Goal: Communication & Community: Connect with others

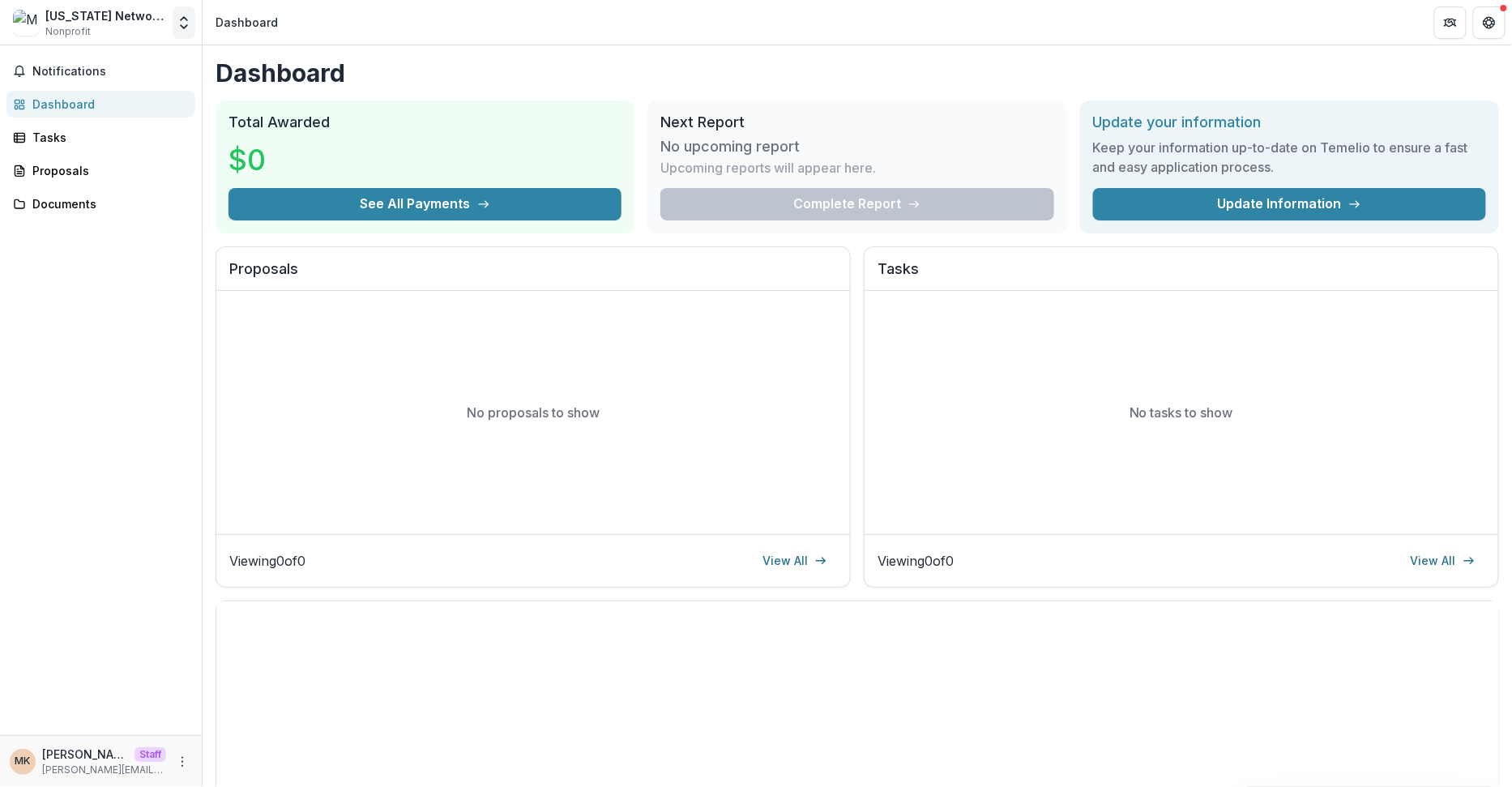
click at [183, 20] on icon "Open entity switcher" at bounding box center [183, 22] width 16 height 16
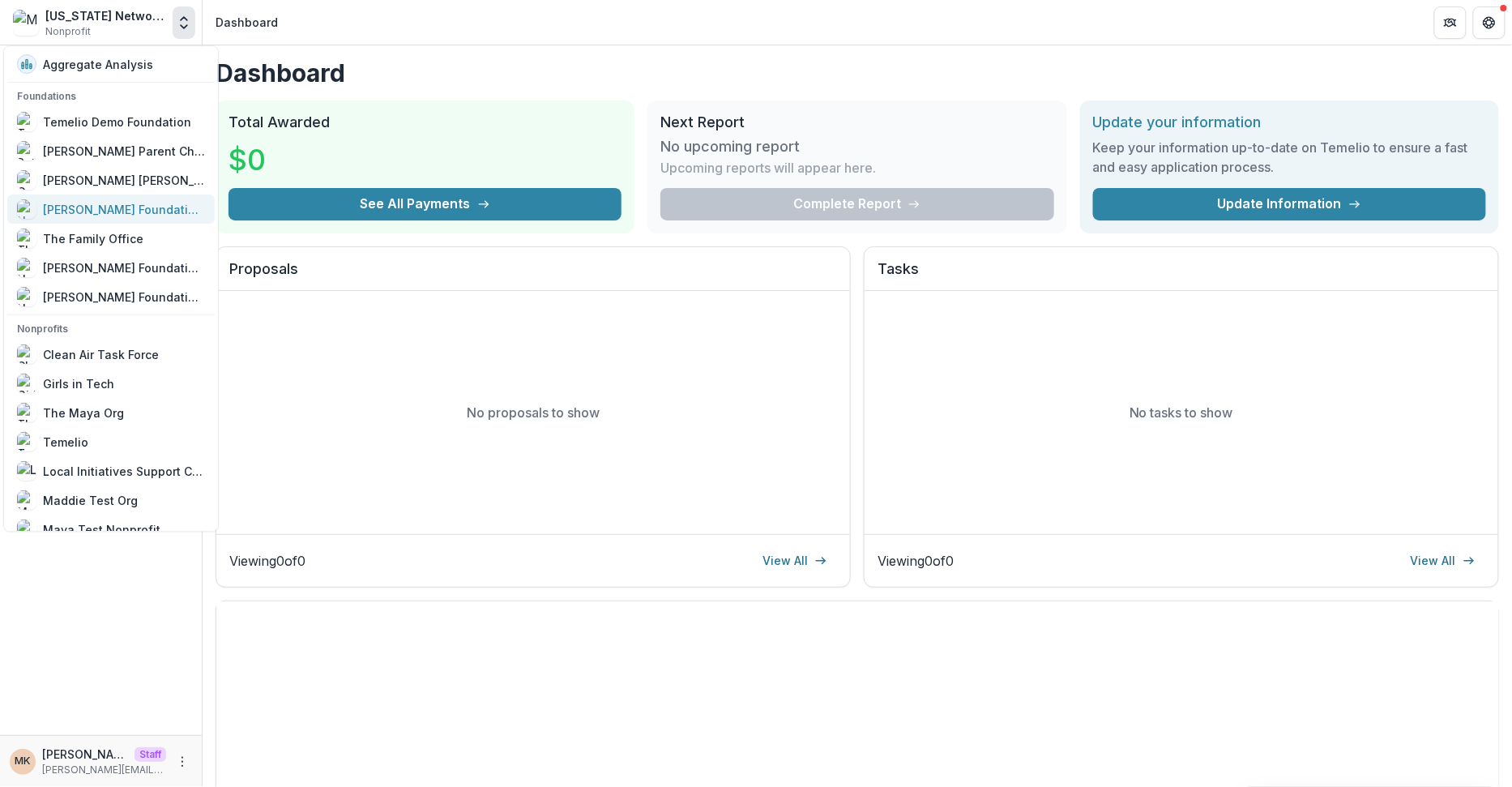
scroll to position [920, 0]
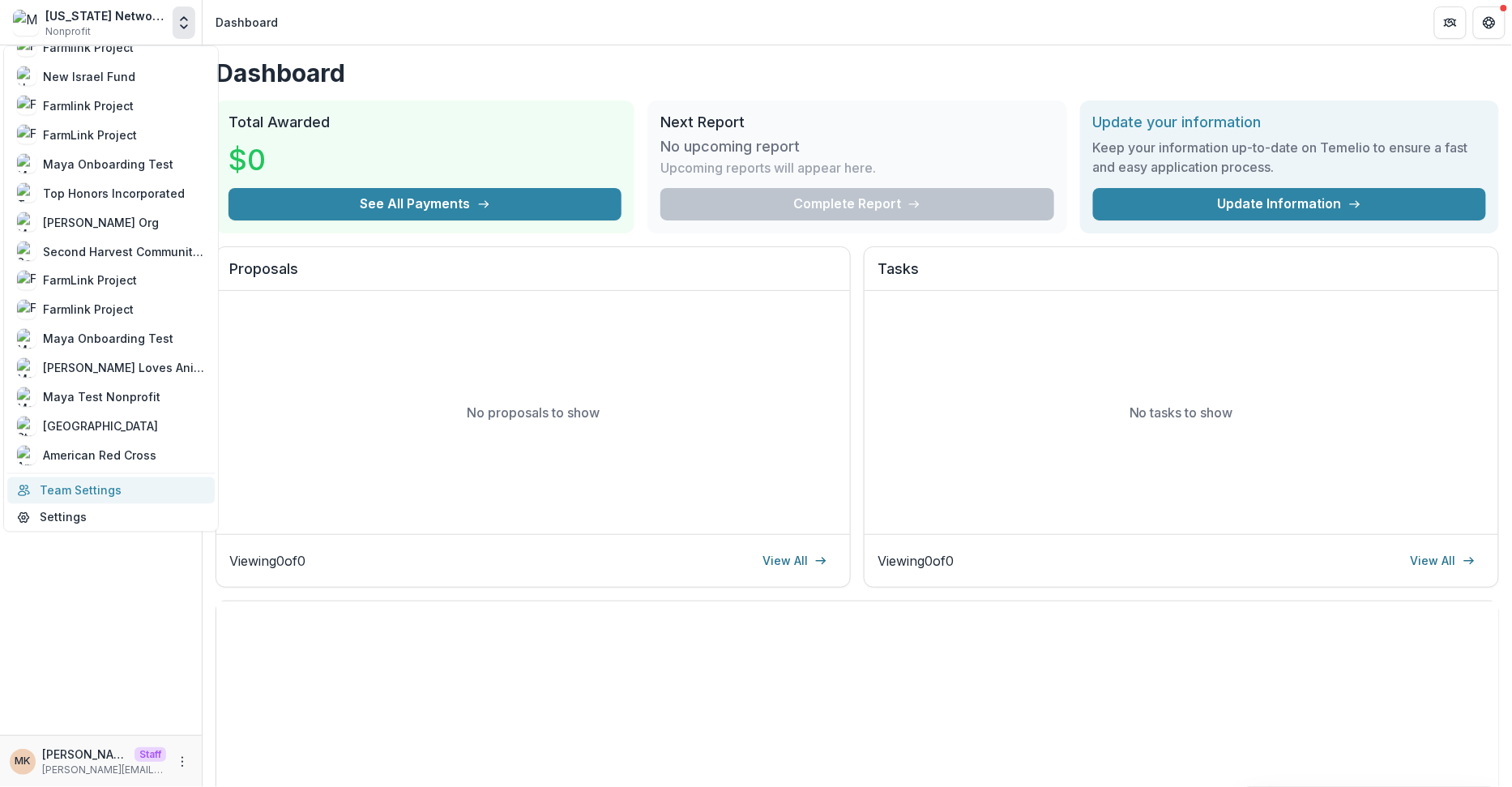
click at [117, 488] on link "Team Settings" at bounding box center [111, 489] width 207 height 26
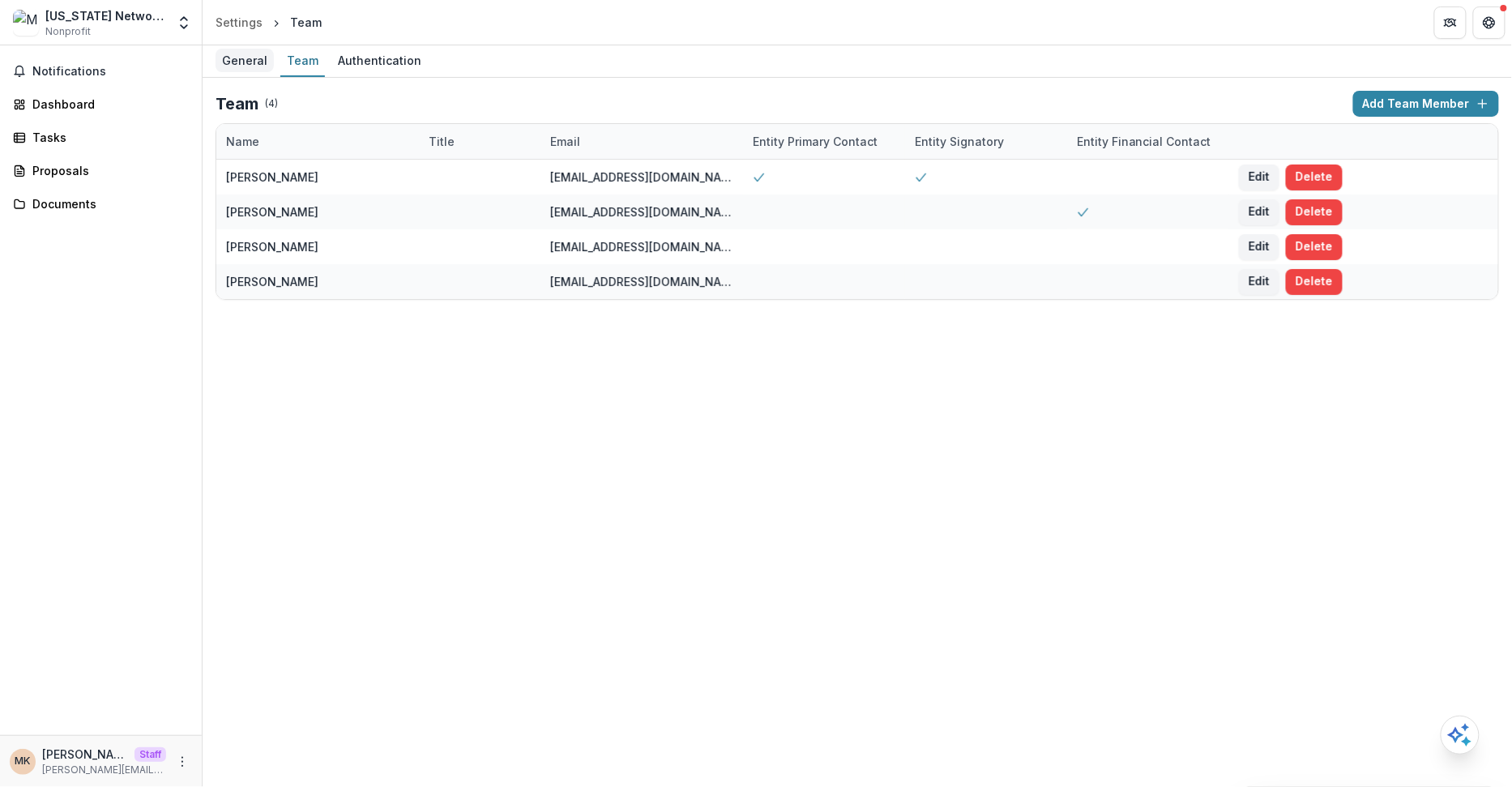
click at [239, 63] on div "General" at bounding box center [245, 60] width 59 height 24
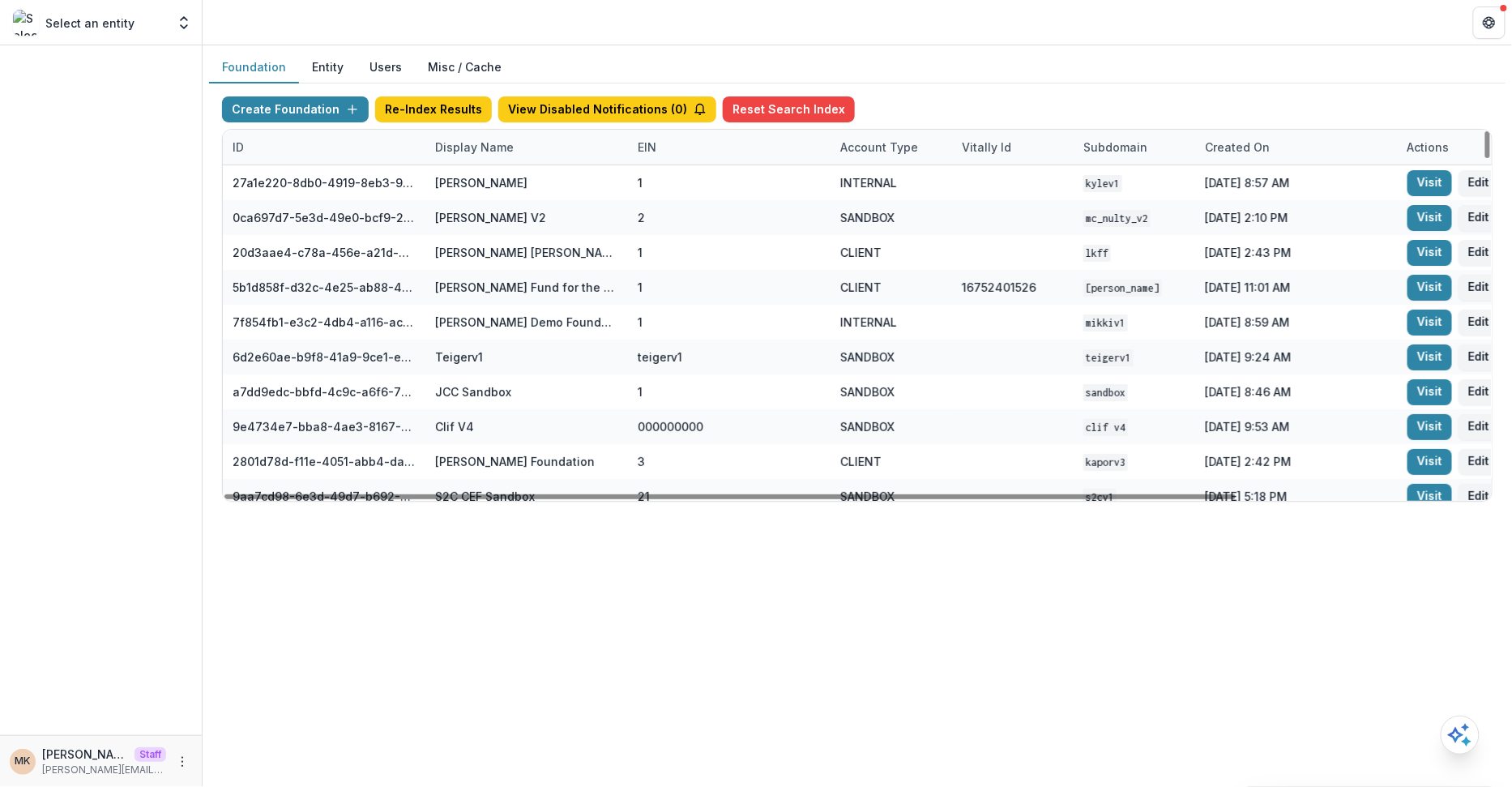
click at [475, 151] on div "Display Name" at bounding box center [474, 147] width 98 height 17
click at [331, 67] on button "Entity" at bounding box center [328, 67] width 58 height 31
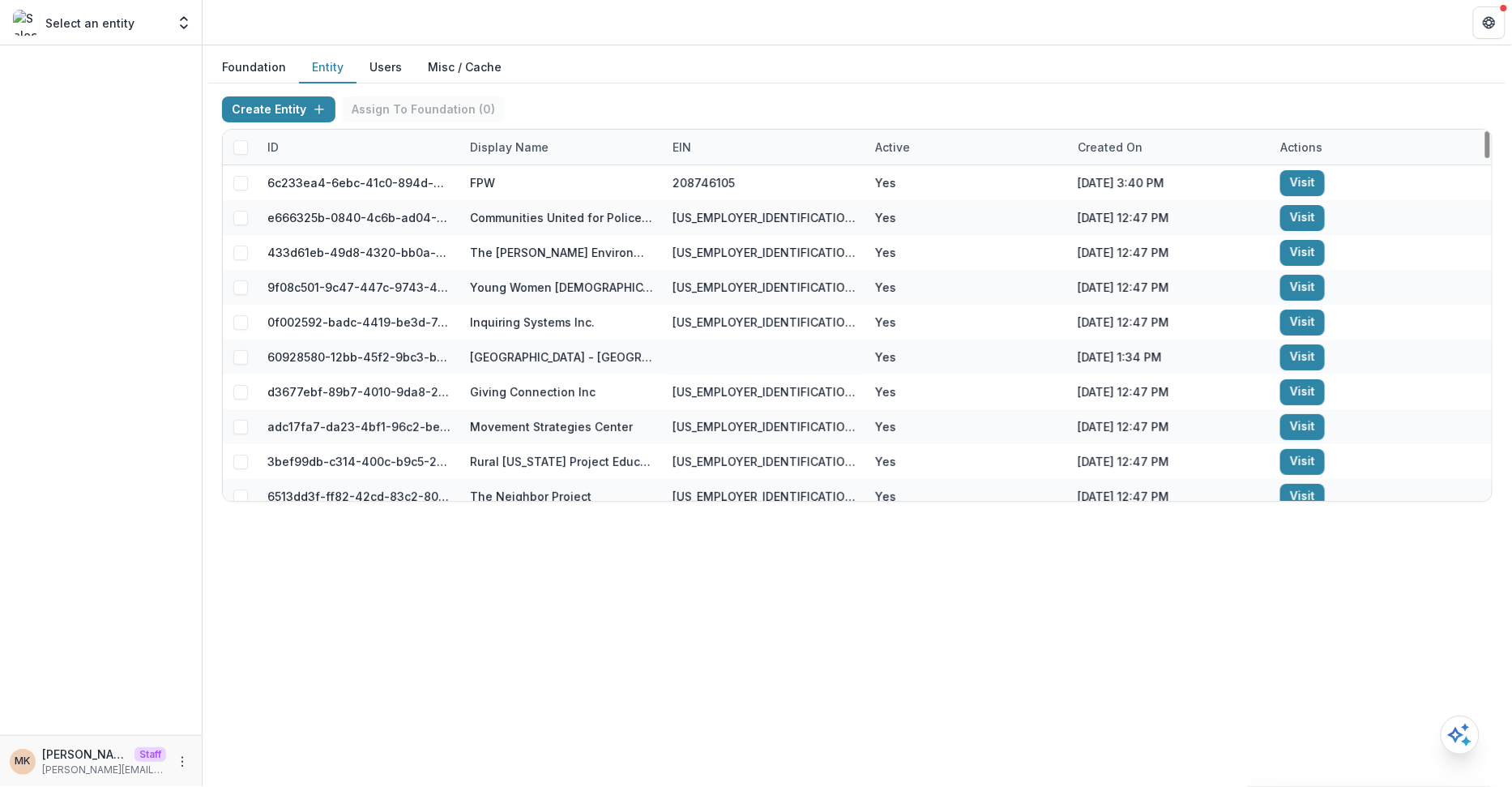
click at [557, 142] on div "Display Name" at bounding box center [561, 147] width 203 height 35
click at [542, 178] on input at bounding box center [560, 182] width 194 height 26
paste input "**********"
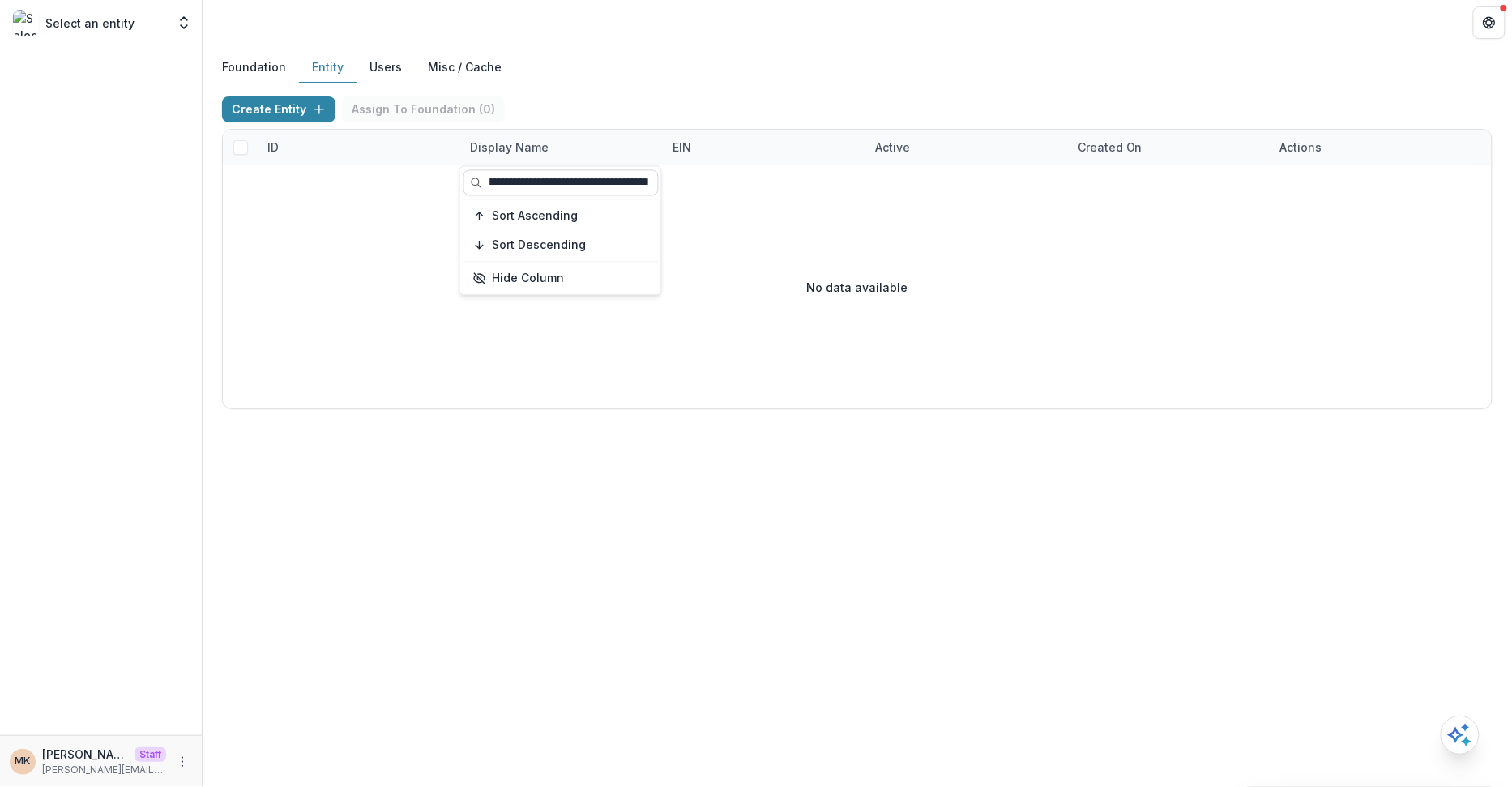
scroll to position [0, 160]
click at [569, 183] on input "**********" at bounding box center [561, 182] width 195 height 26
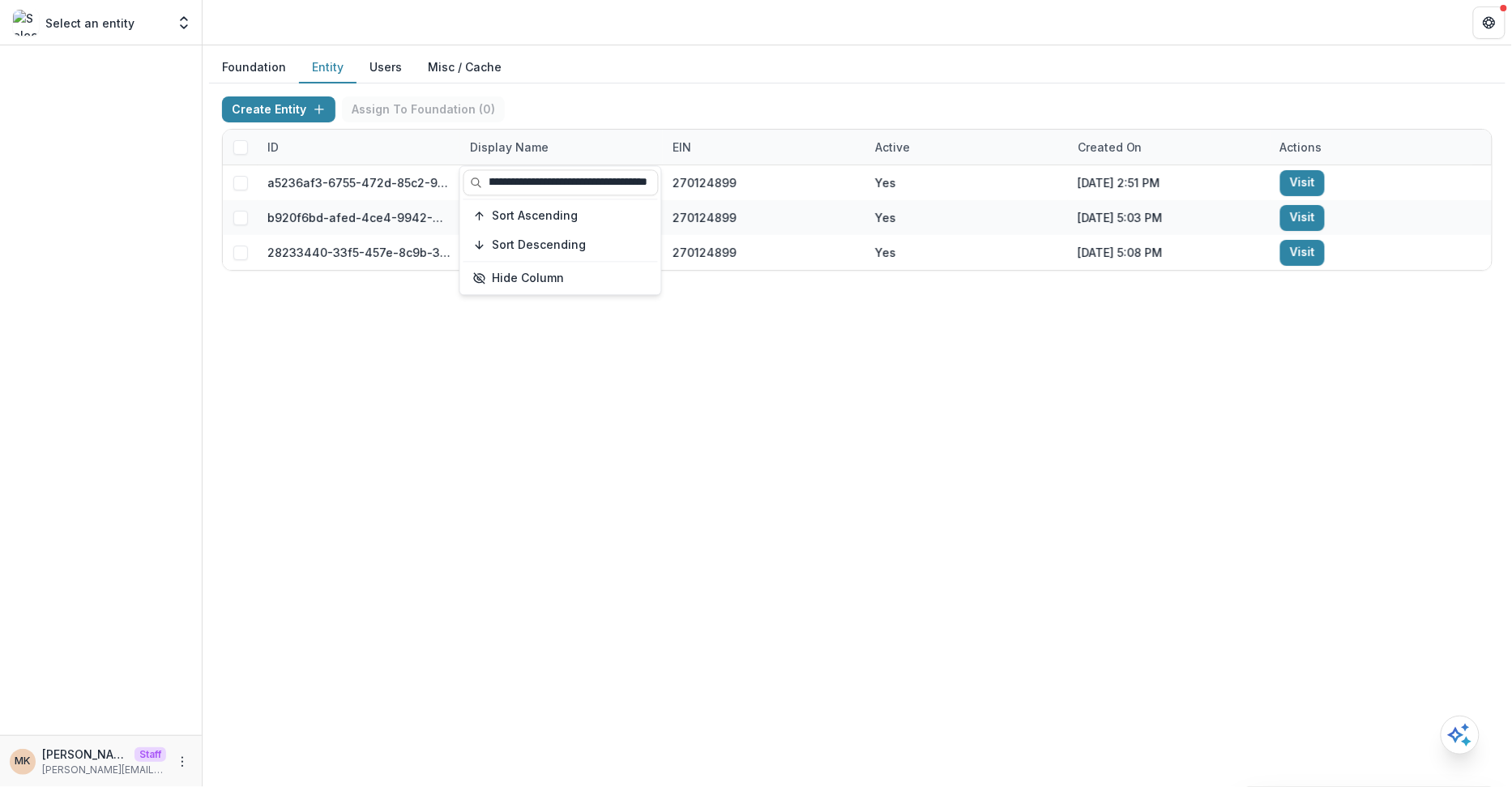
type input "**********"
click at [657, 87] on div "Create Entity Assign To Foundation ( 0 ) ID Display Name EIN Active Created on …" at bounding box center [857, 183] width 1296 height 200
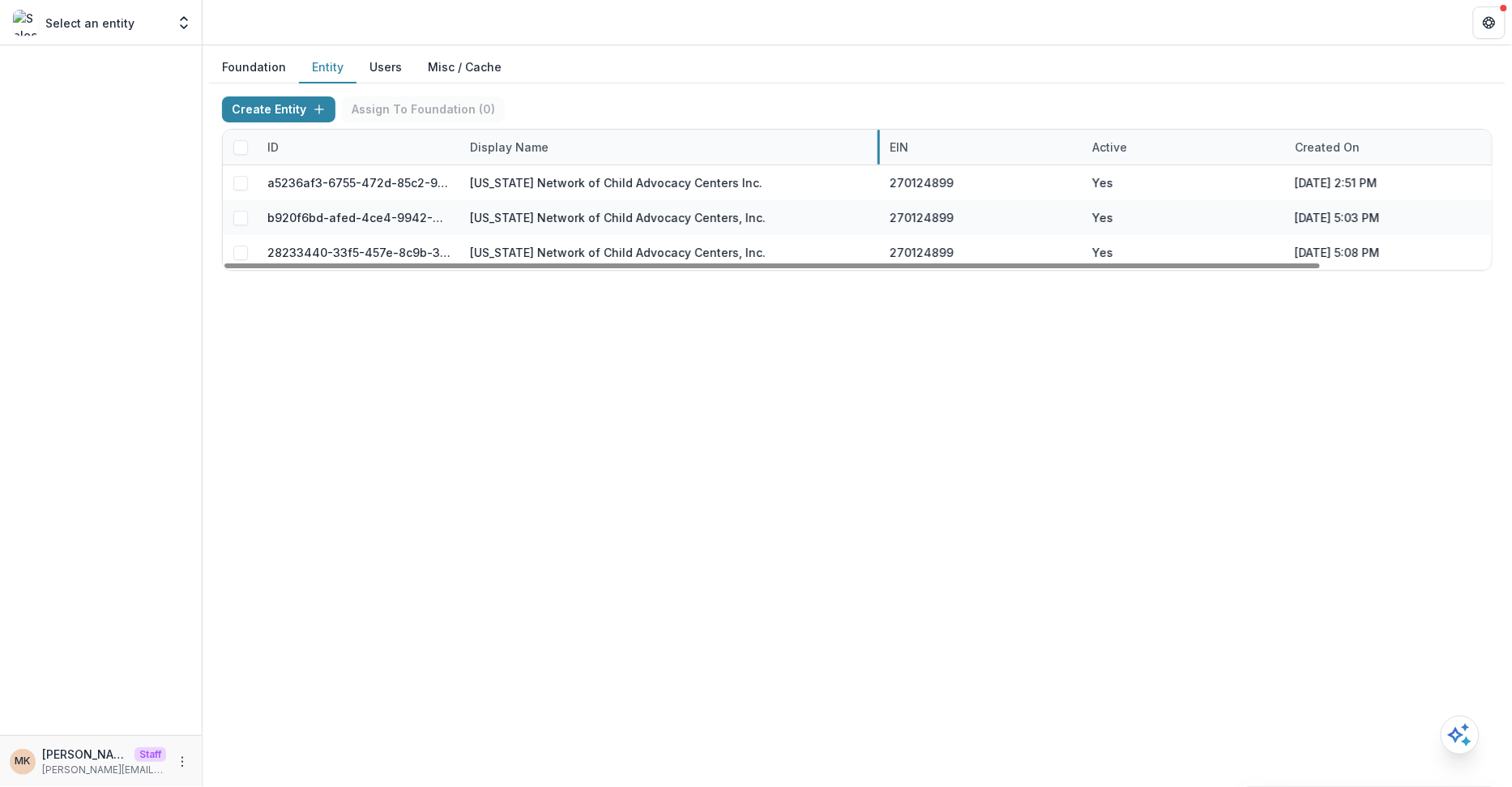
drag, startPoint x: 660, startPoint y: 143, endPoint x: 878, endPoint y: 142, distance: 218.0
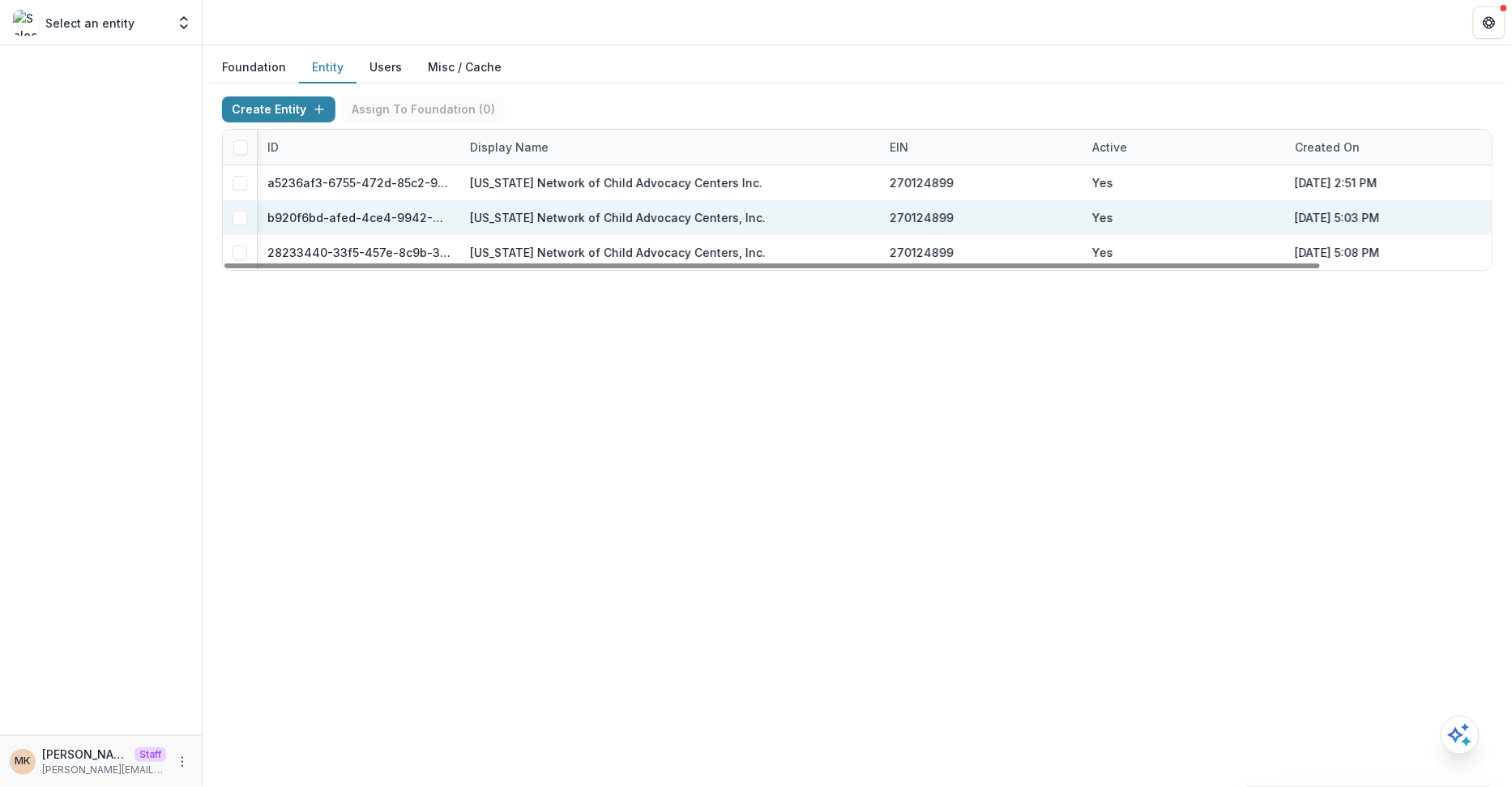
scroll to position [0, 197]
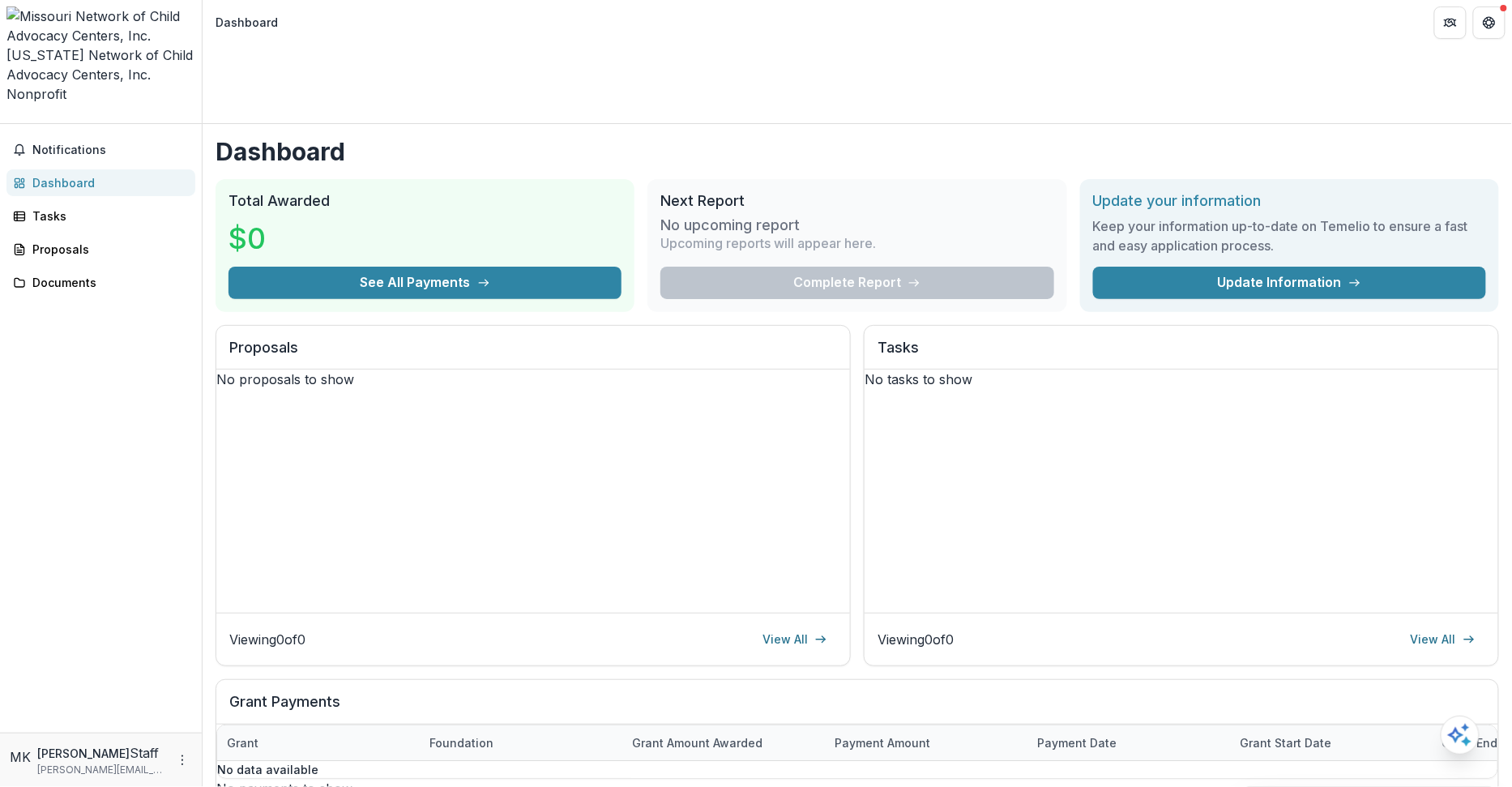
click at [17, 128] on polyline "Open entity switcher" at bounding box center [14, 130] width 6 height 3
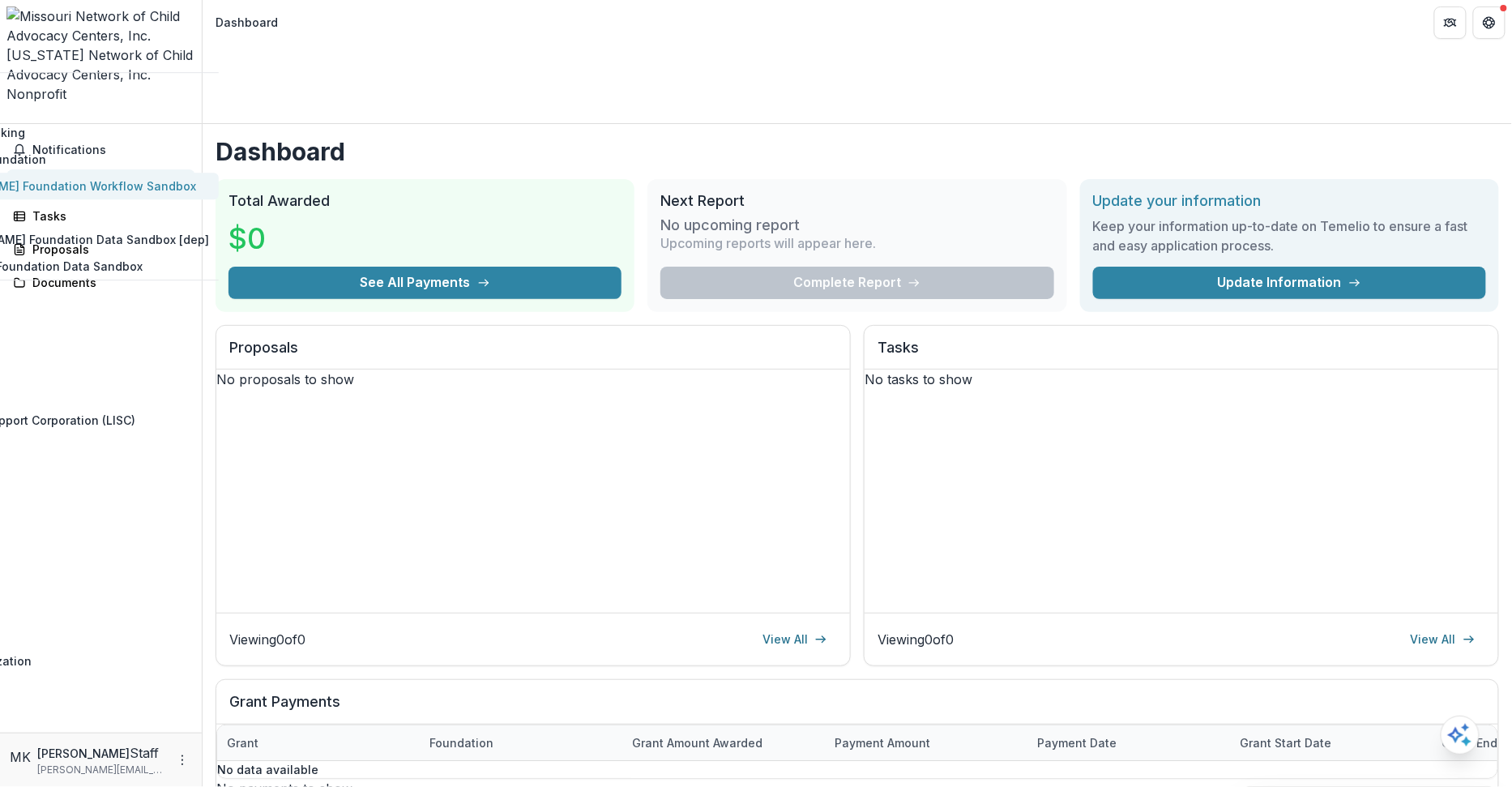
scroll to position [920, 0]
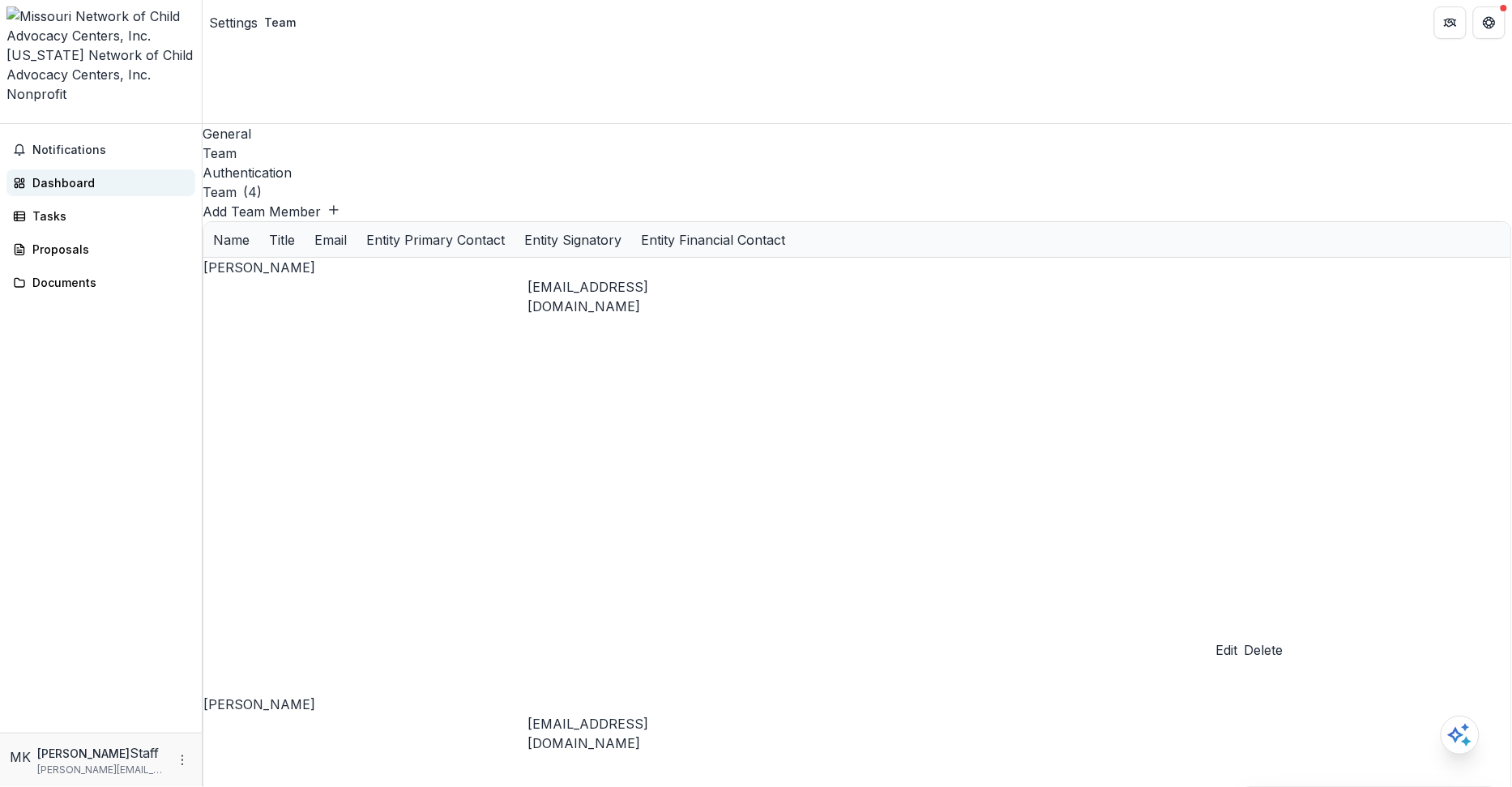
click at [138, 174] on div "Dashboard" at bounding box center [107, 183] width 150 height 17
click at [1284, 640] on button "Delete" at bounding box center [1264, 649] width 39 height 20
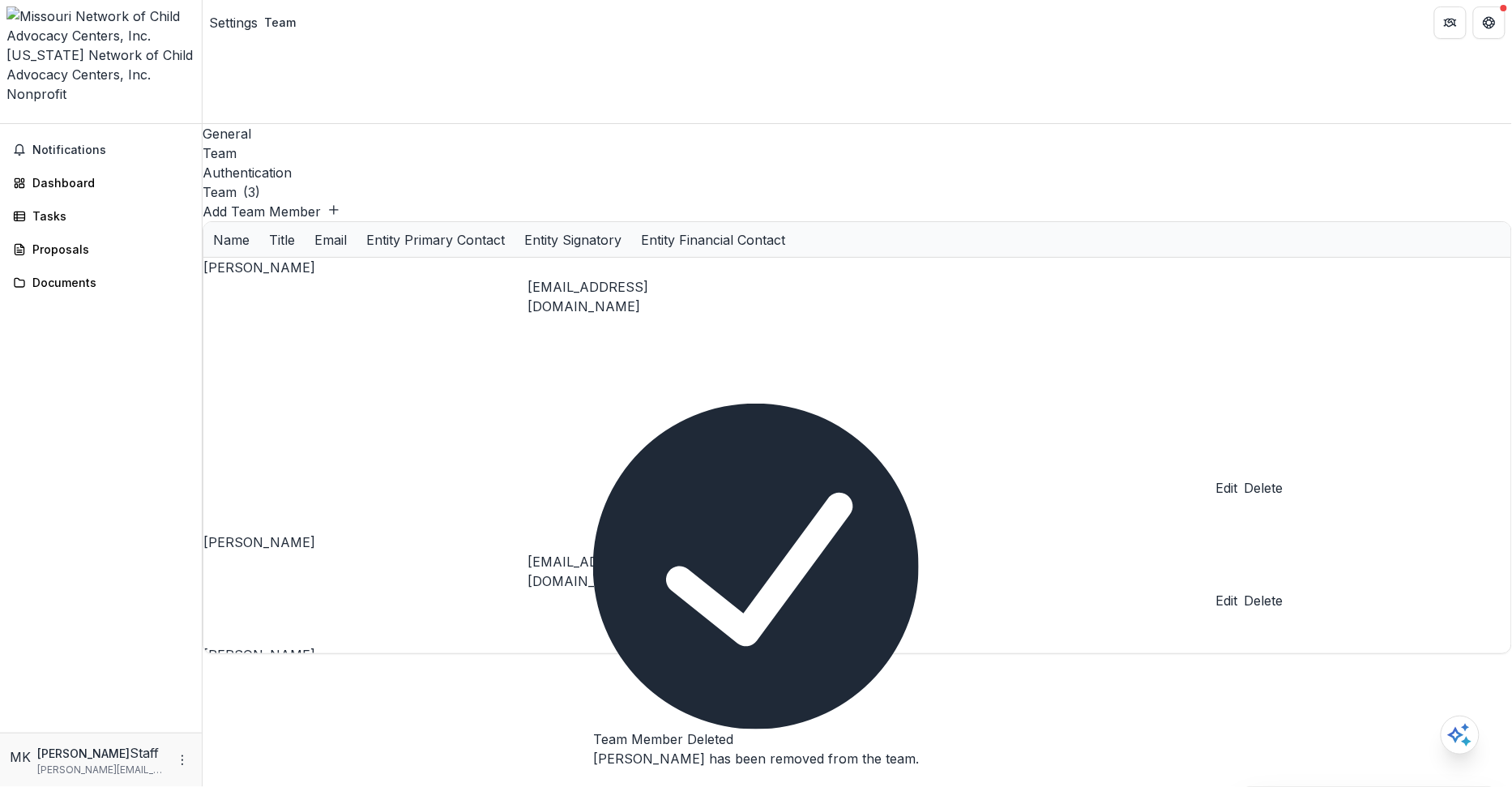
click at [1284, 478] on button "Delete" at bounding box center [1264, 487] width 39 height 20
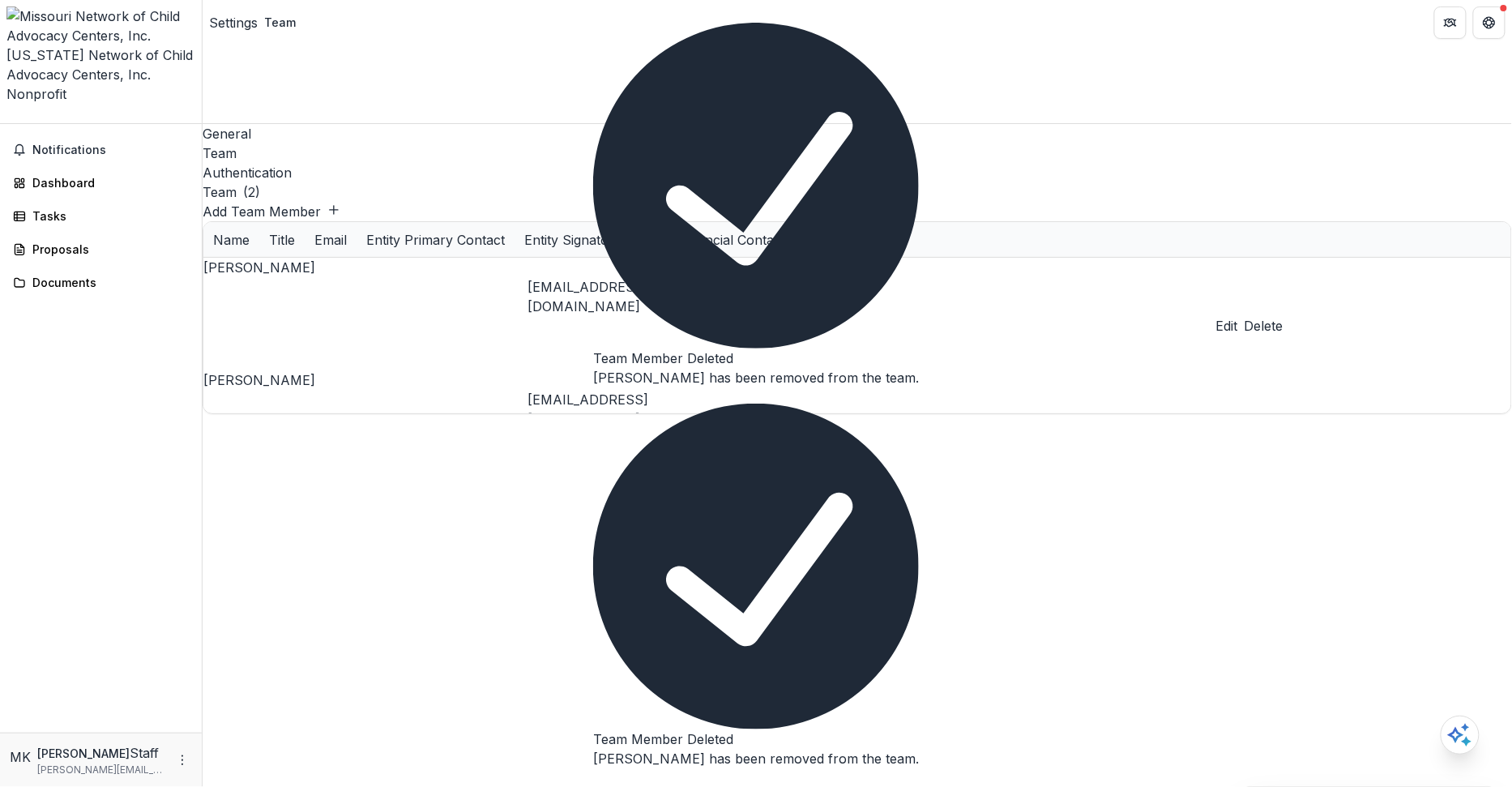
click at [1284, 316] on button "Delete" at bounding box center [1264, 325] width 39 height 20
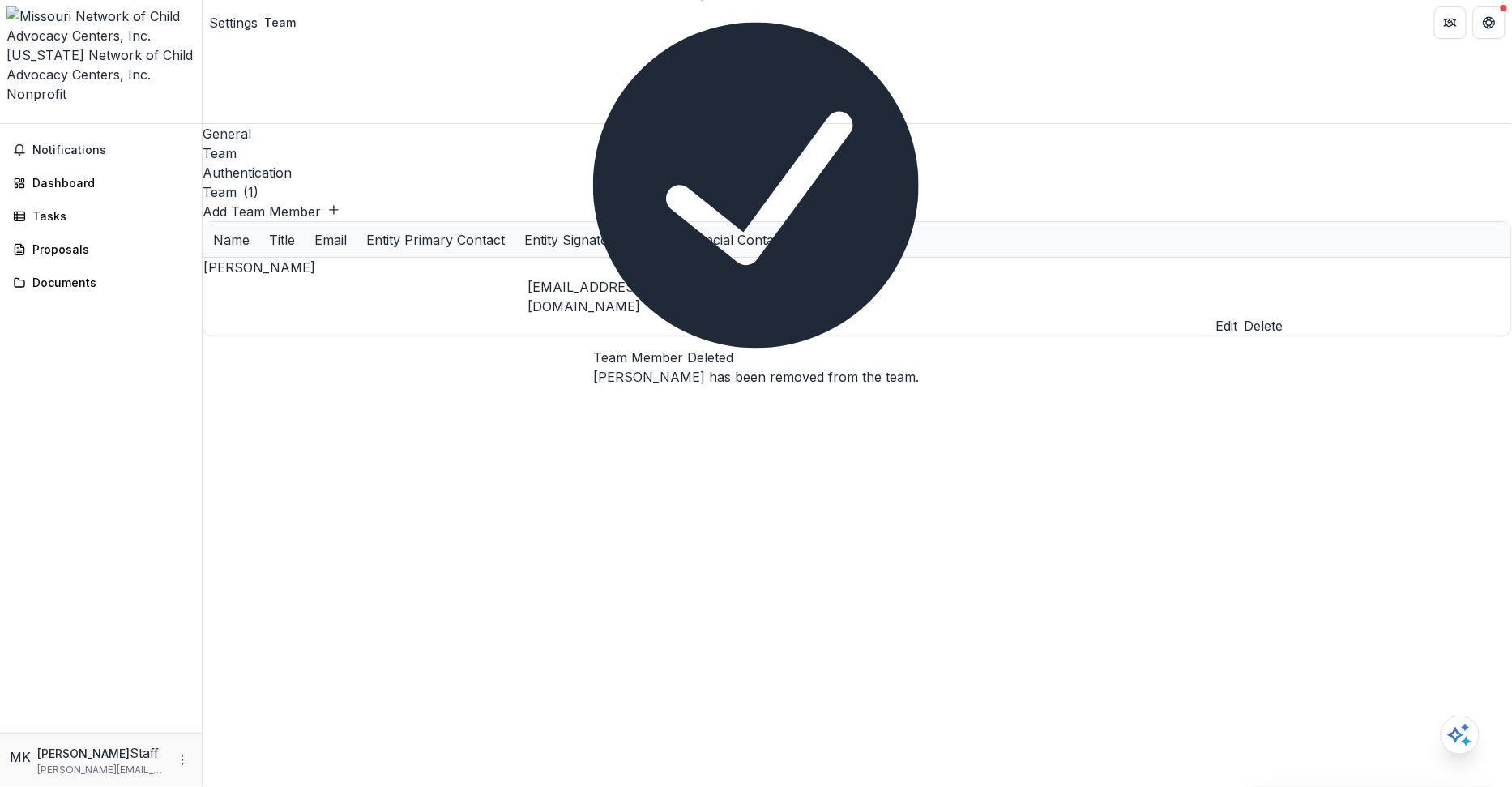
click at [1284, 316] on button "Delete" at bounding box center [1264, 325] width 39 height 20
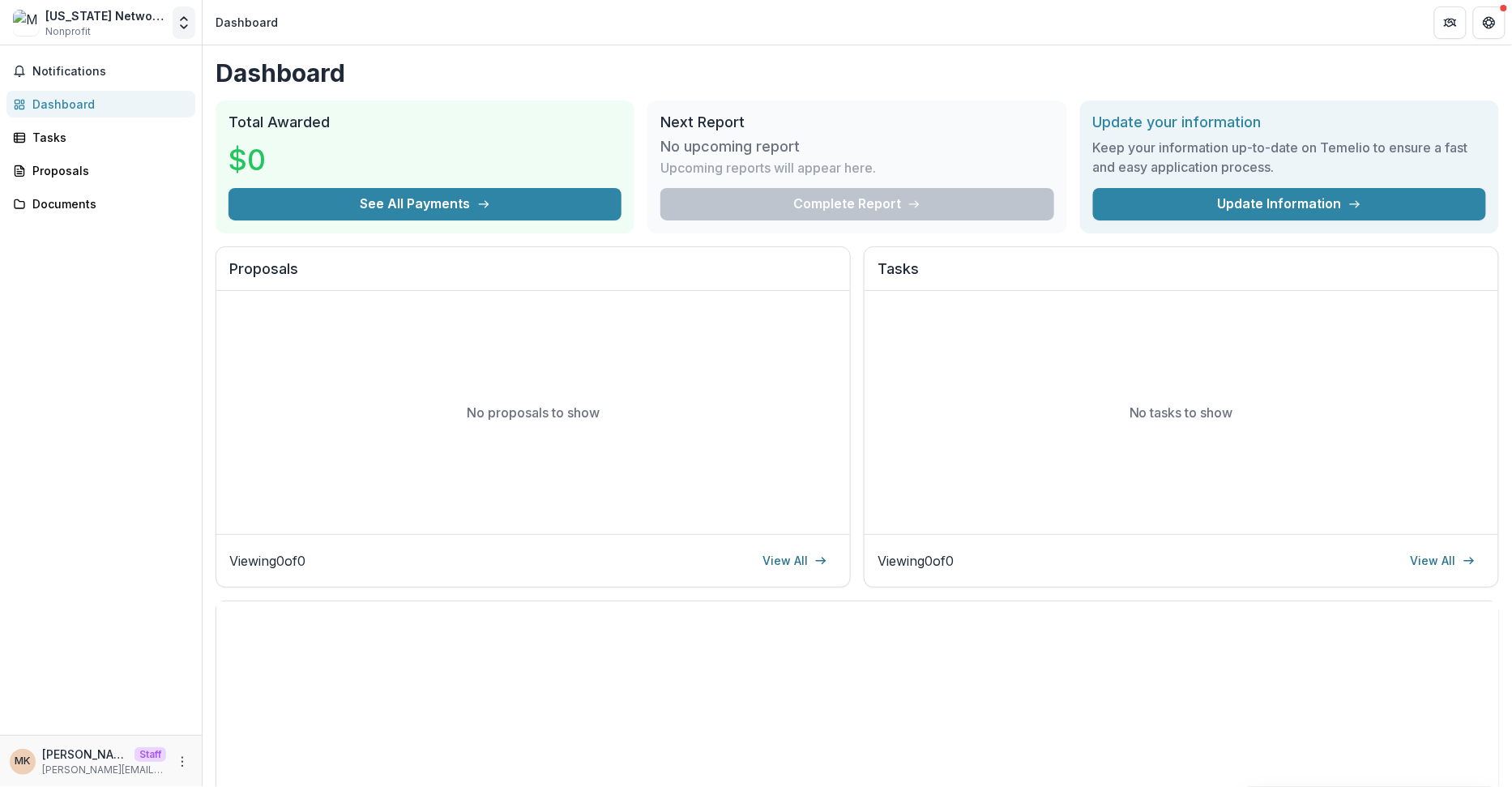
click at [187, 27] on icon "Open entity switcher" at bounding box center [183, 22] width 16 height 16
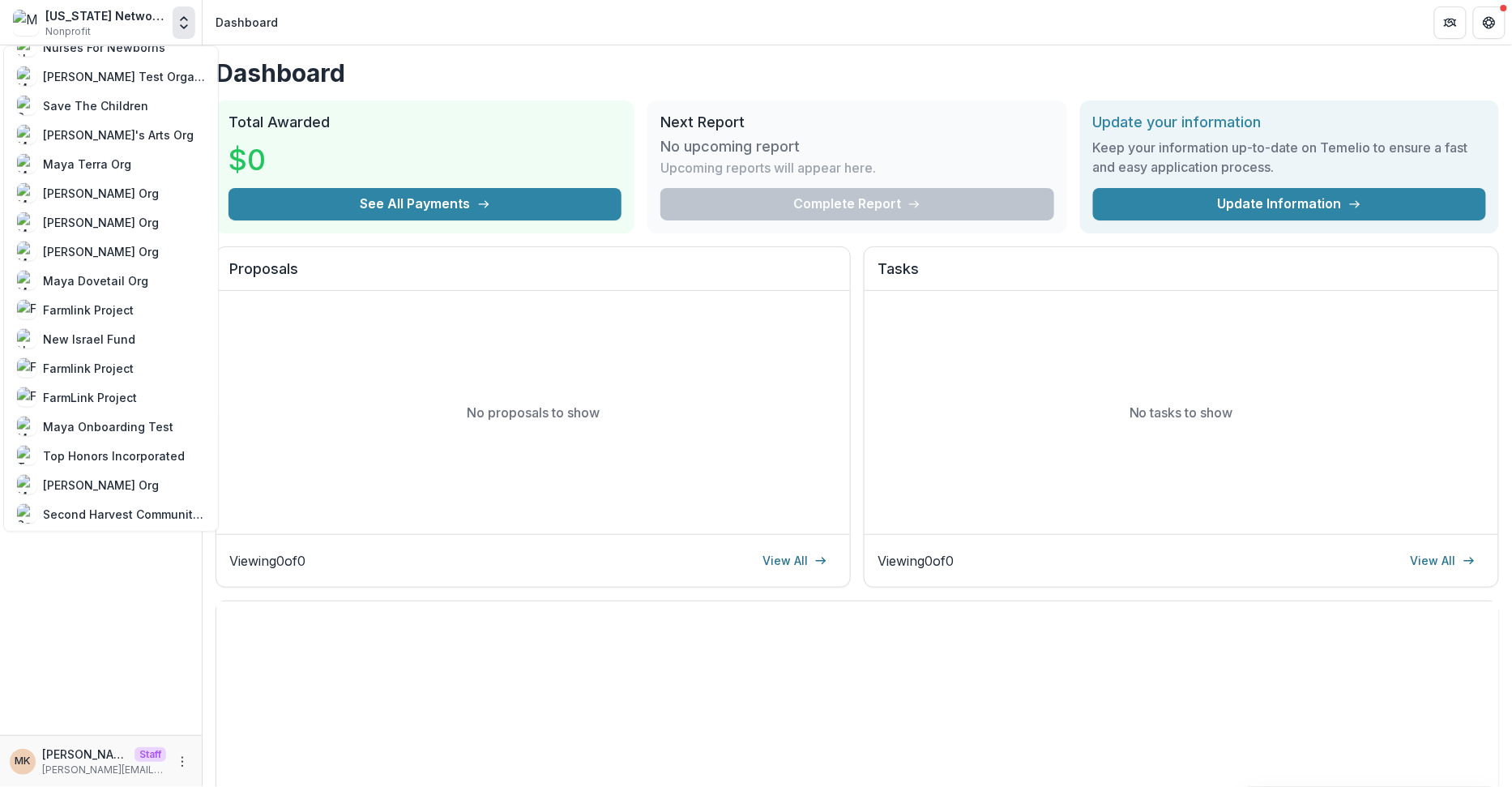
scroll to position [920, 0]
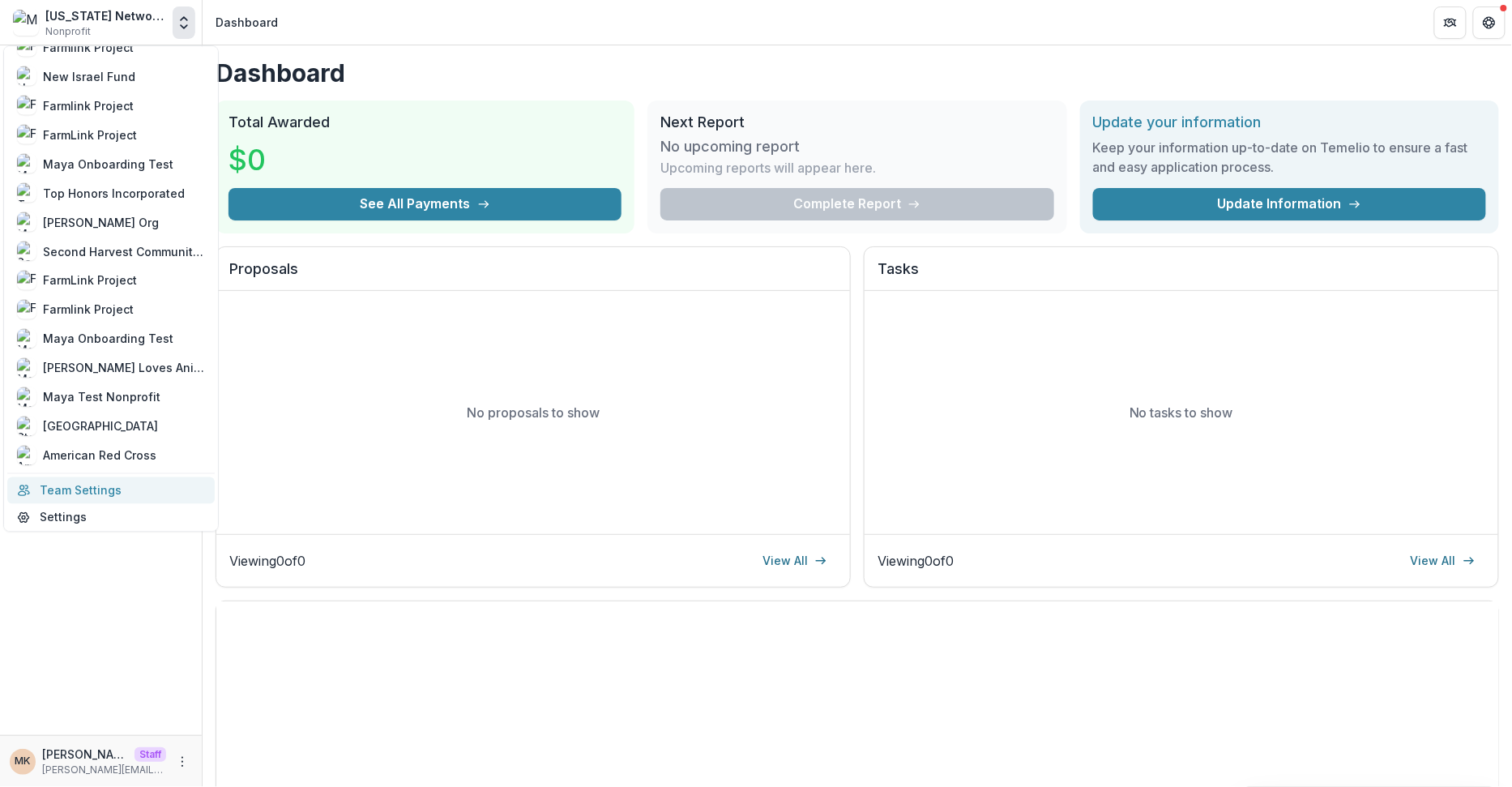
click at [102, 490] on link "Team Settings" at bounding box center [111, 489] width 207 height 26
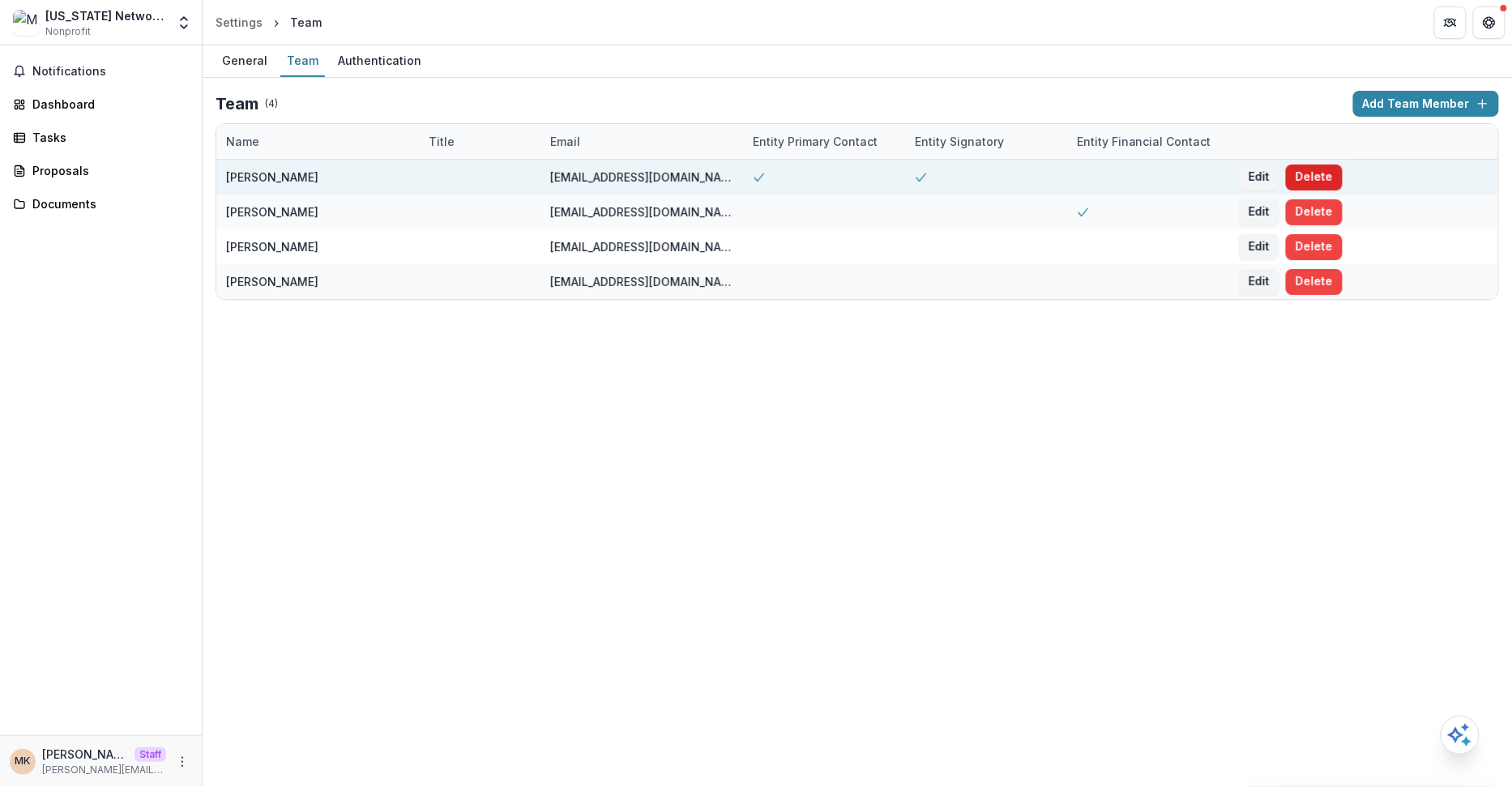
click at [1318, 179] on button "Delete" at bounding box center [1314, 177] width 57 height 26
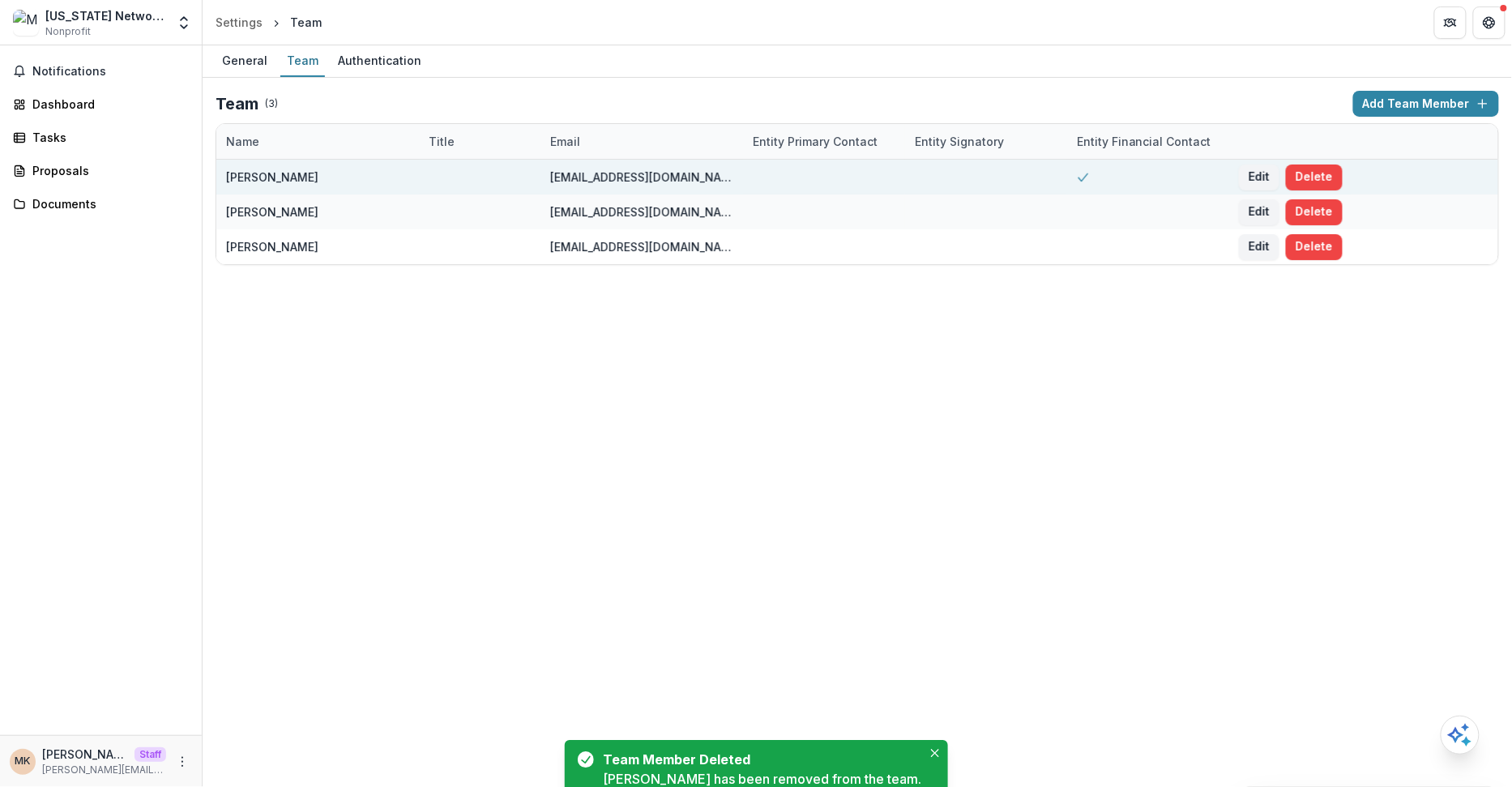
click at [1318, 179] on button "Delete" at bounding box center [1314, 177] width 57 height 26
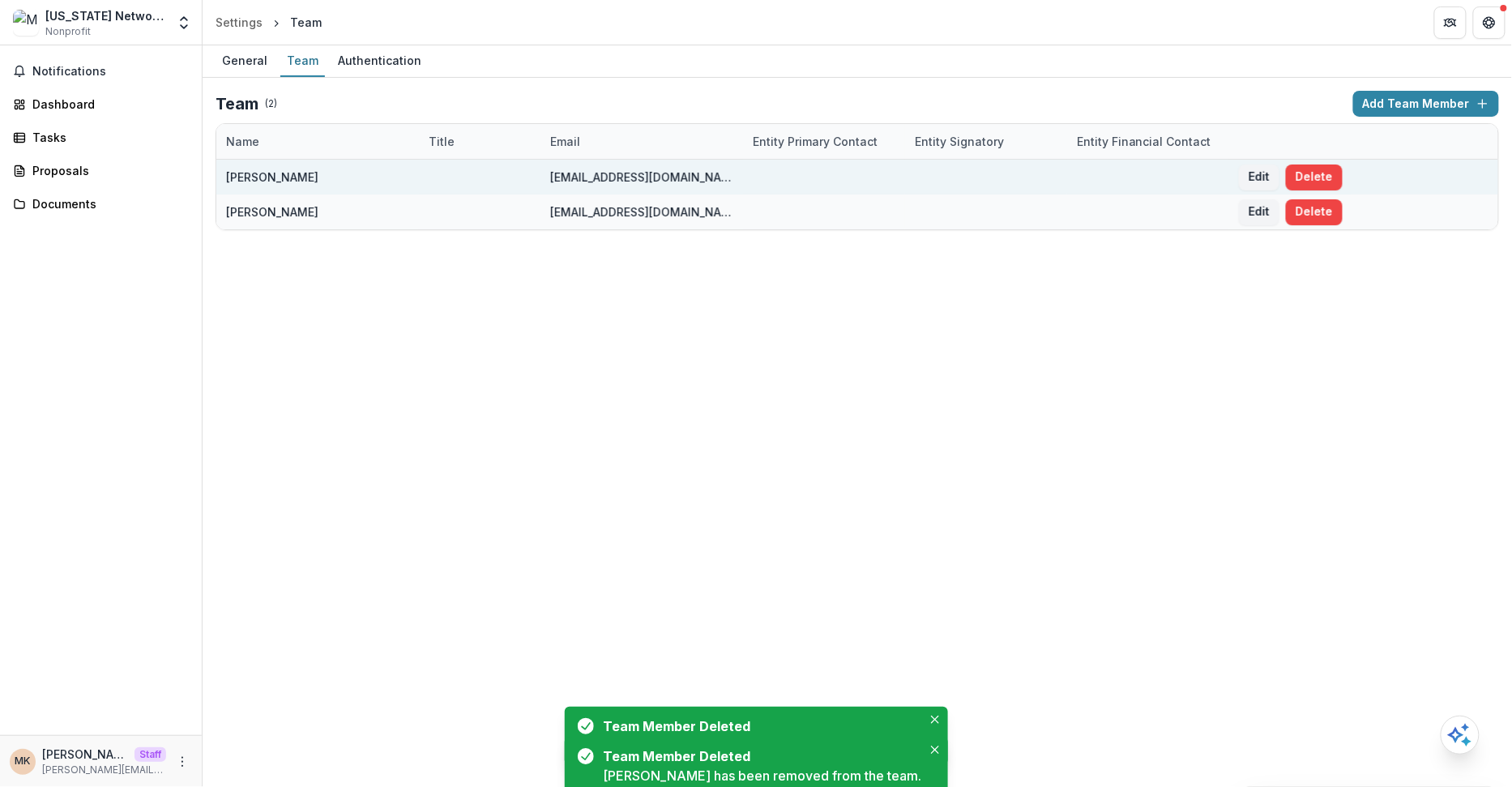
click at [1318, 179] on button "Delete" at bounding box center [1314, 177] width 57 height 26
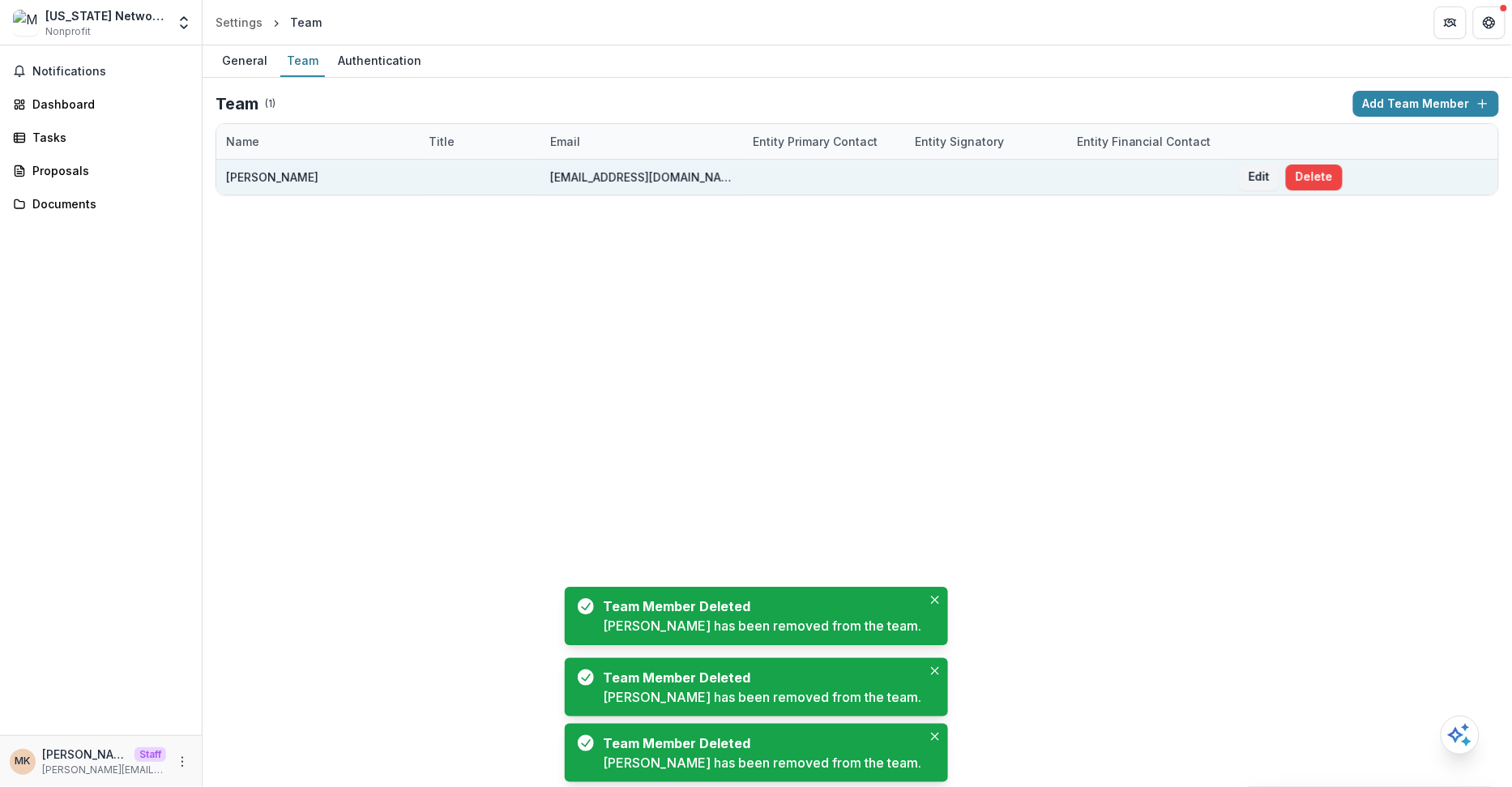
click at [1318, 179] on button "Delete" at bounding box center [1314, 177] width 57 height 26
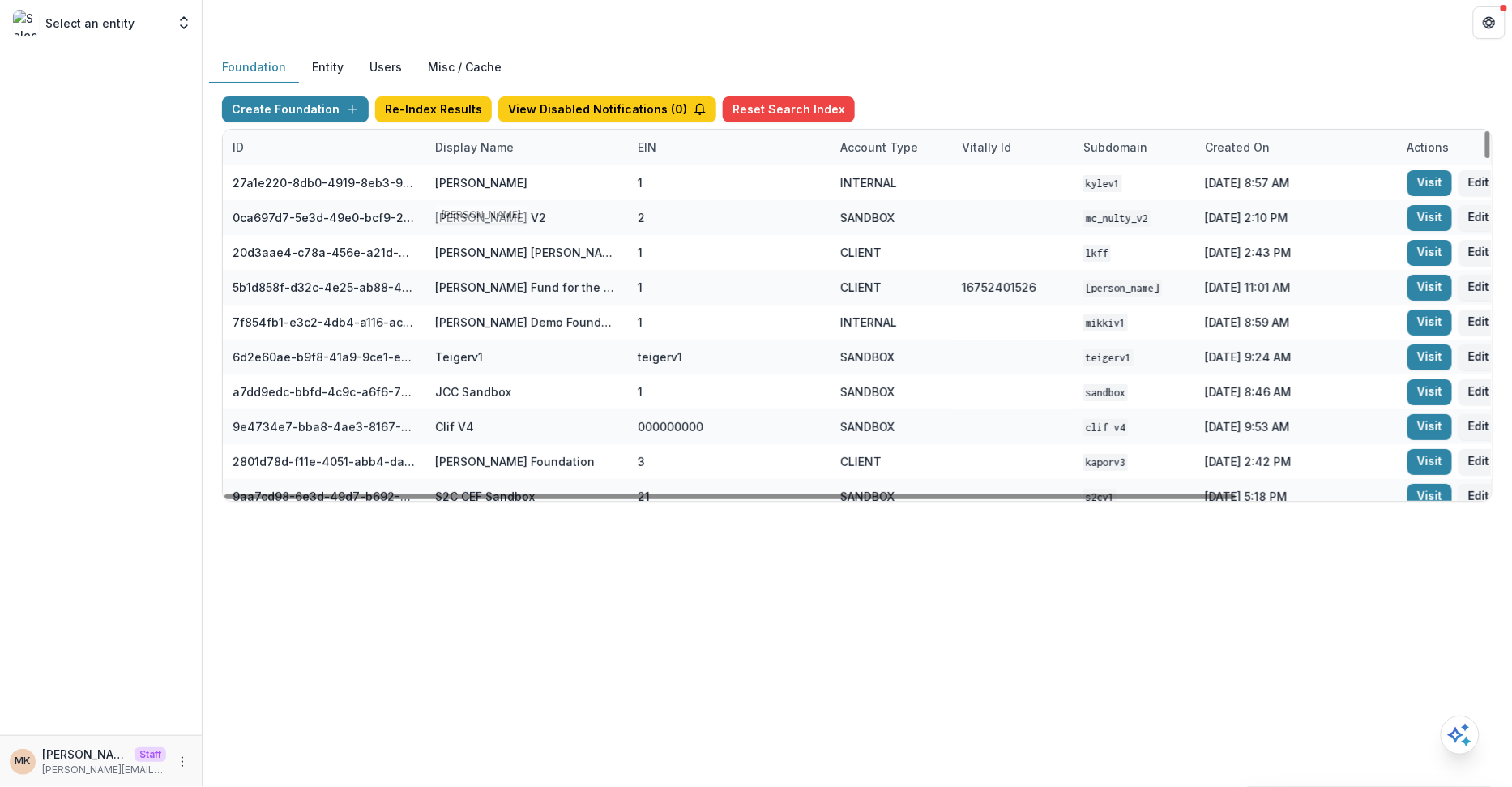
click at [473, 150] on div "Display Name" at bounding box center [474, 147] width 98 height 17
click at [474, 174] on input at bounding box center [525, 182] width 194 height 26
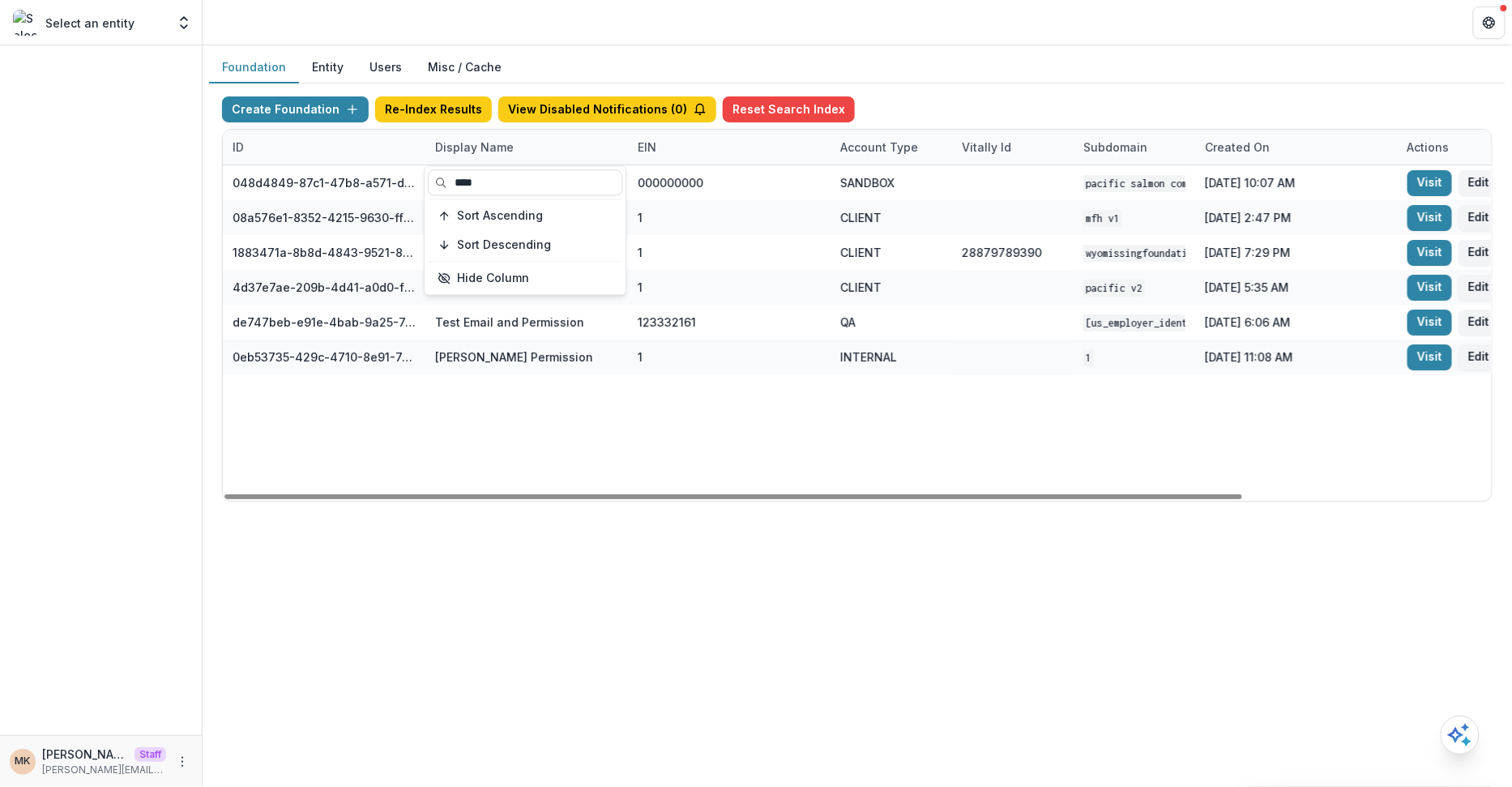
type input "****"
click at [942, 80] on div "Foundation Entity Users Misc / Cache" at bounding box center [857, 67] width 1296 height 31
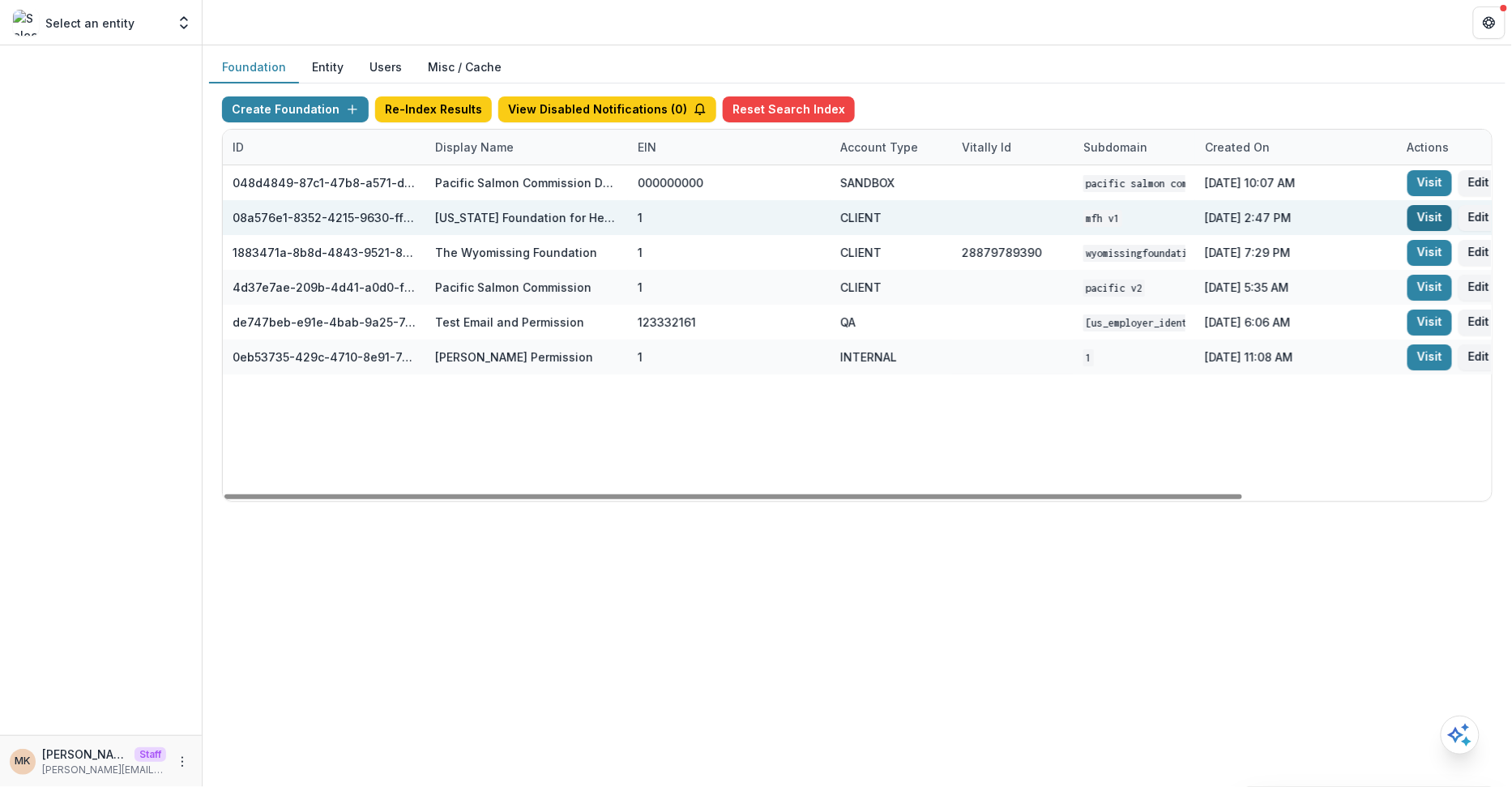
click at [1416, 219] on link "Visit" at bounding box center [1430, 217] width 44 height 26
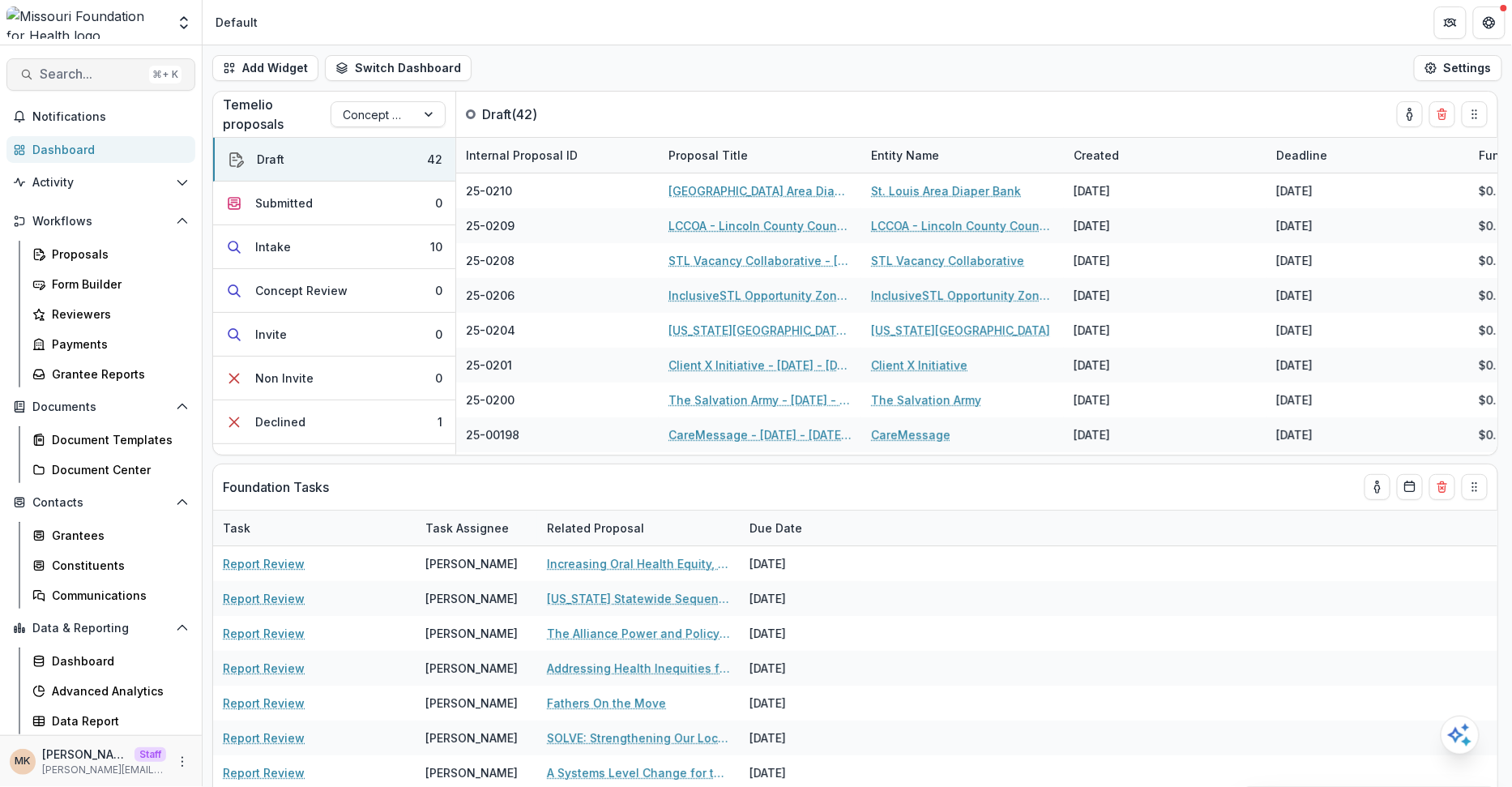
click at [69, 68] on span "Search..." at bounding box center [91, 74] width 103 height 15
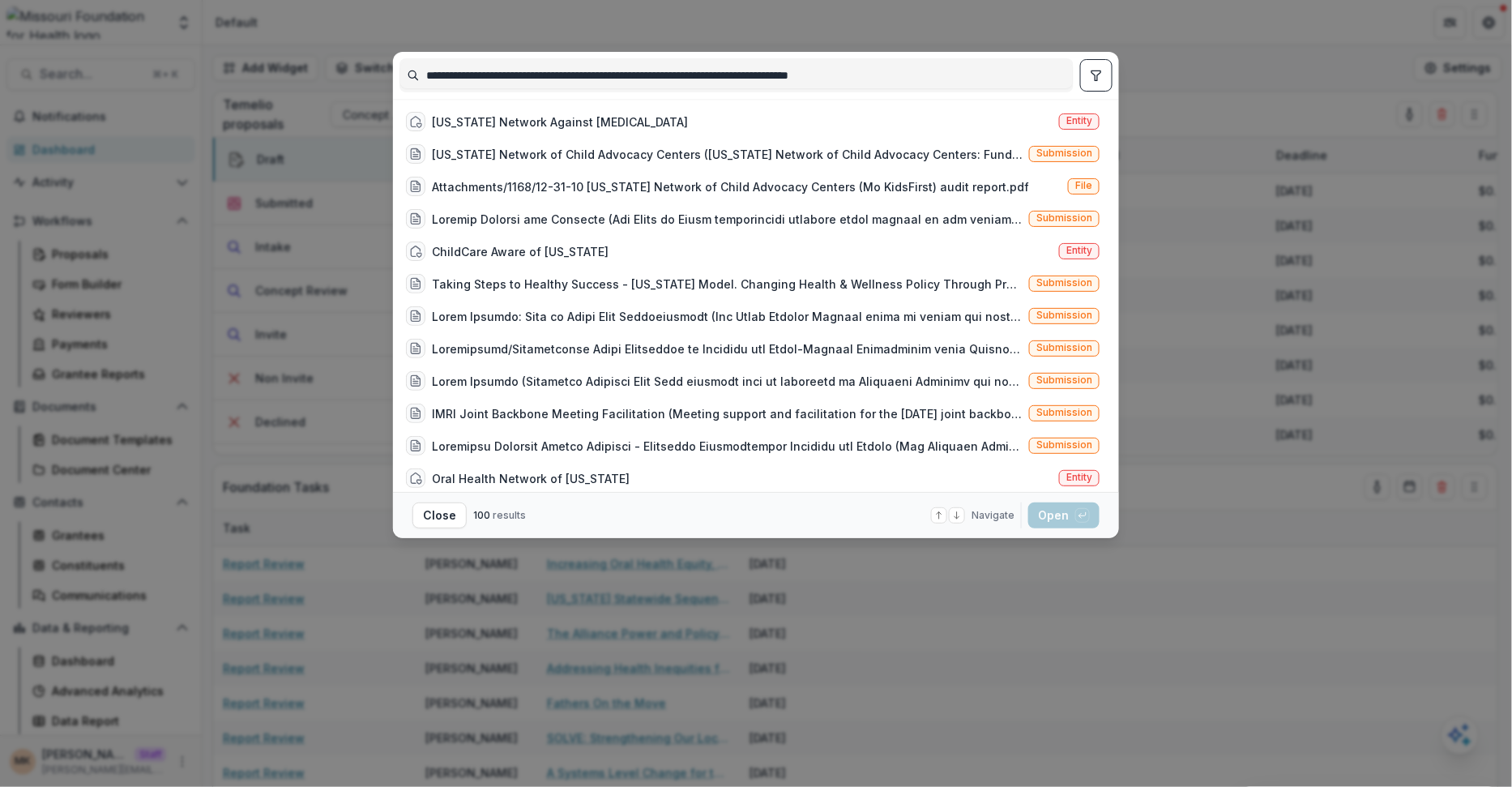
click at [672, 76] on input "**********" at bounding box center [736, 75] width 672 height 26
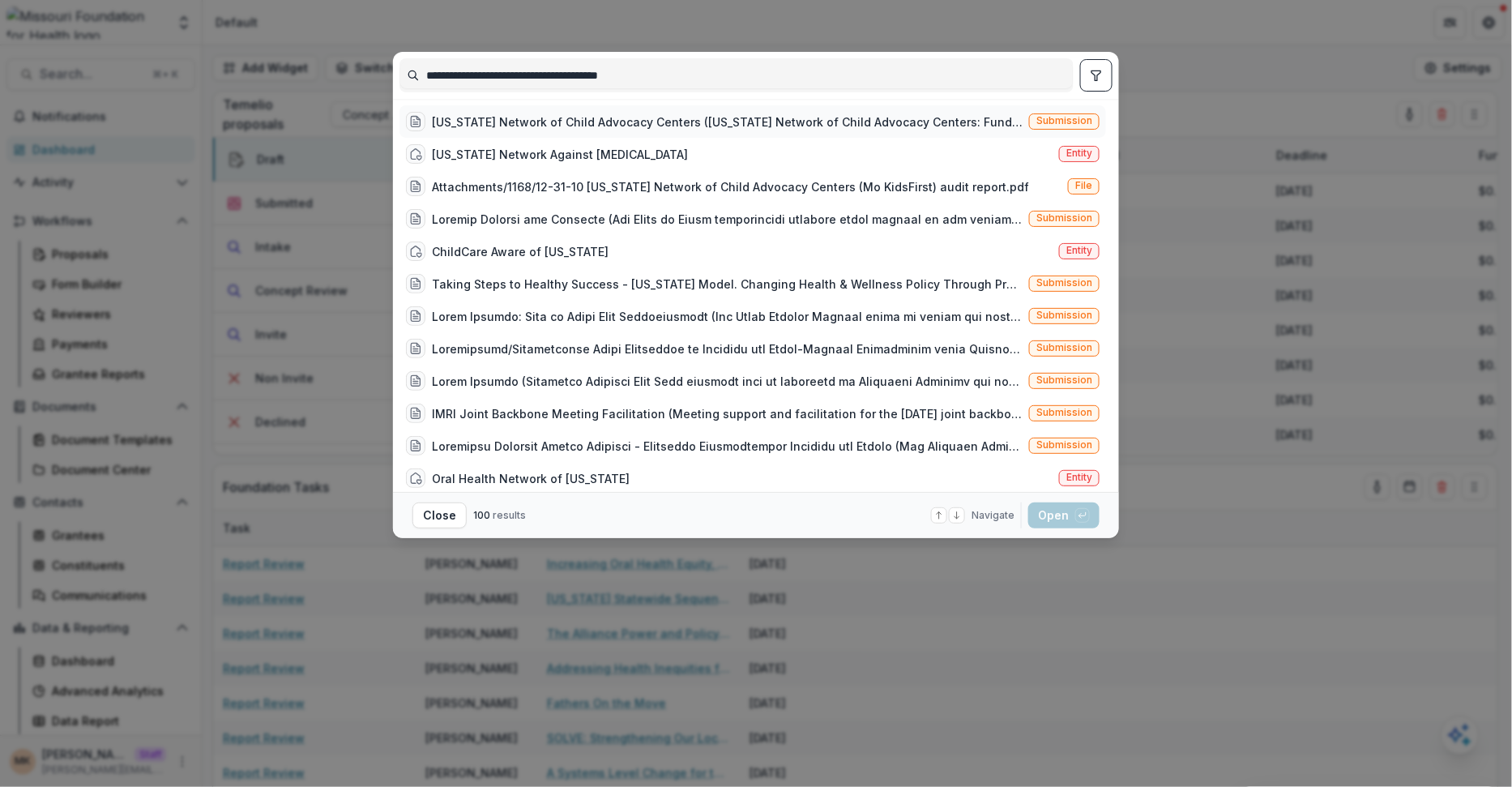
type input "**********"
click at [695, 115] on div "[US_STATE] Network of Child Advocacy Centers ([US_STATE] Network of Child Advoc…" at bounding box center [728, 122] width 591 height 17
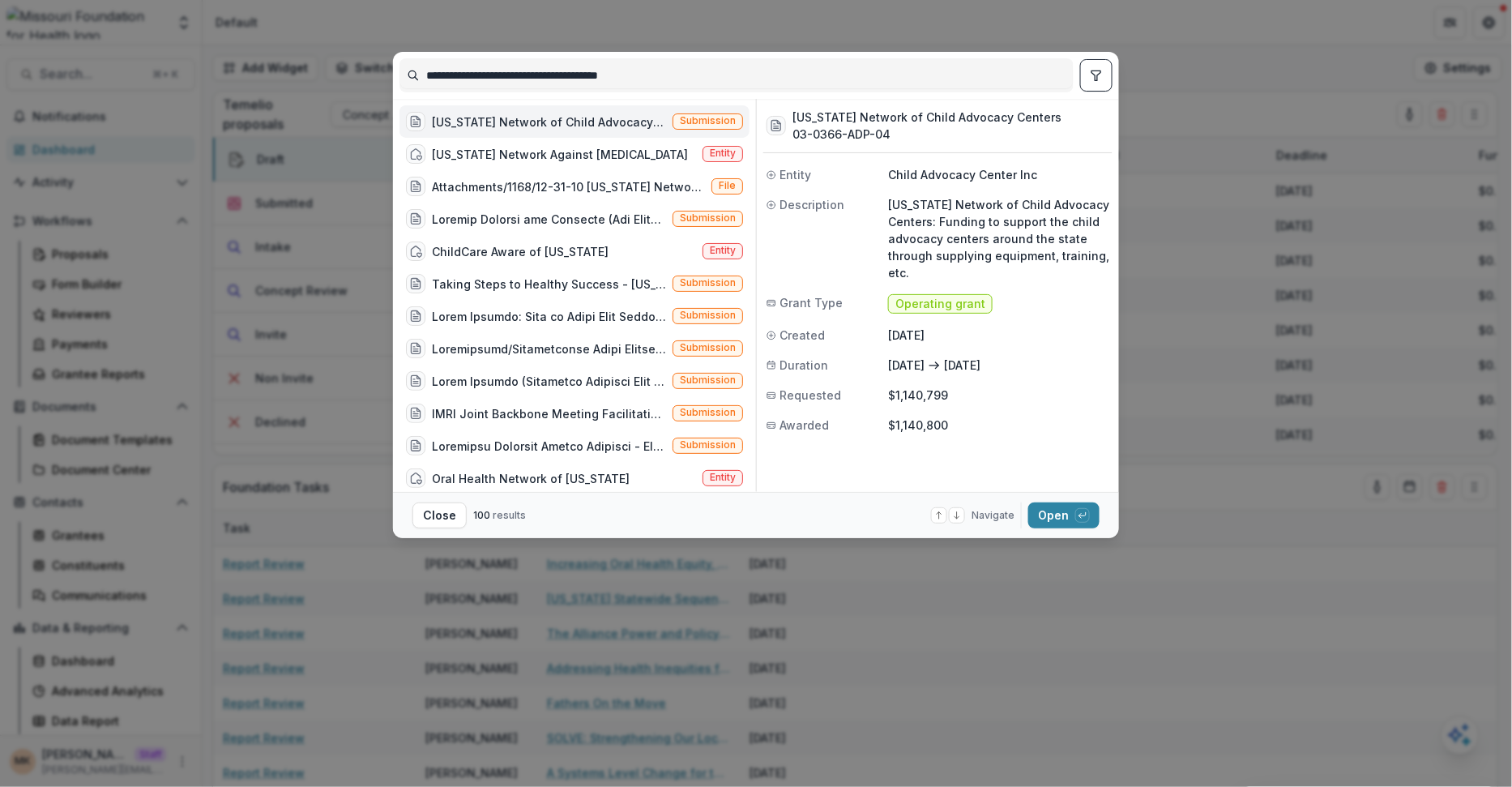
click at [695, 115] on span "Submission" at bounding box center [708, 121] width 56 height 11
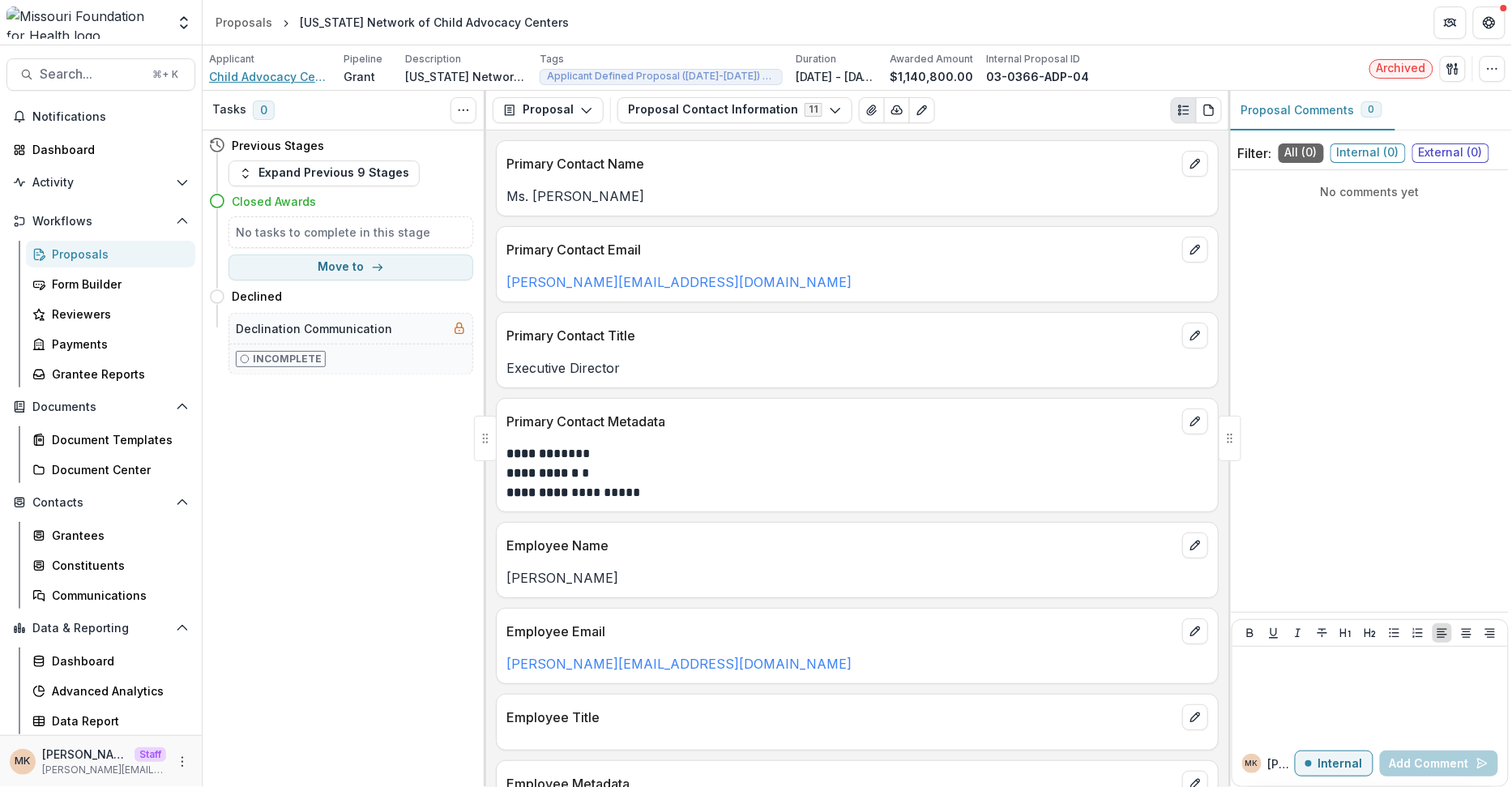
click at [267, 72] on span "Child Advocacy Center Inc" at bounding box center [269, 76] width 121 height 17
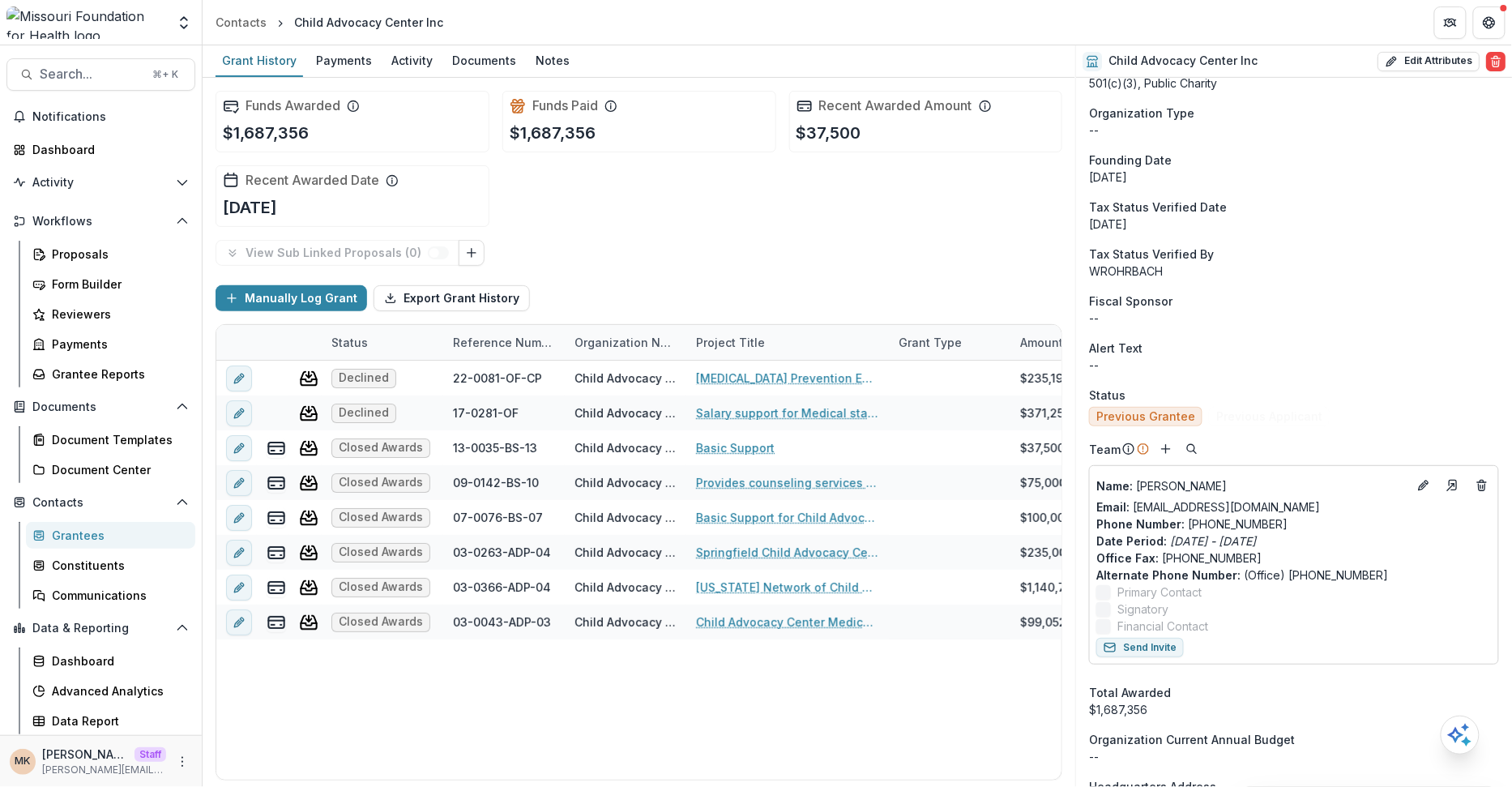
scroll to position [257, 0]
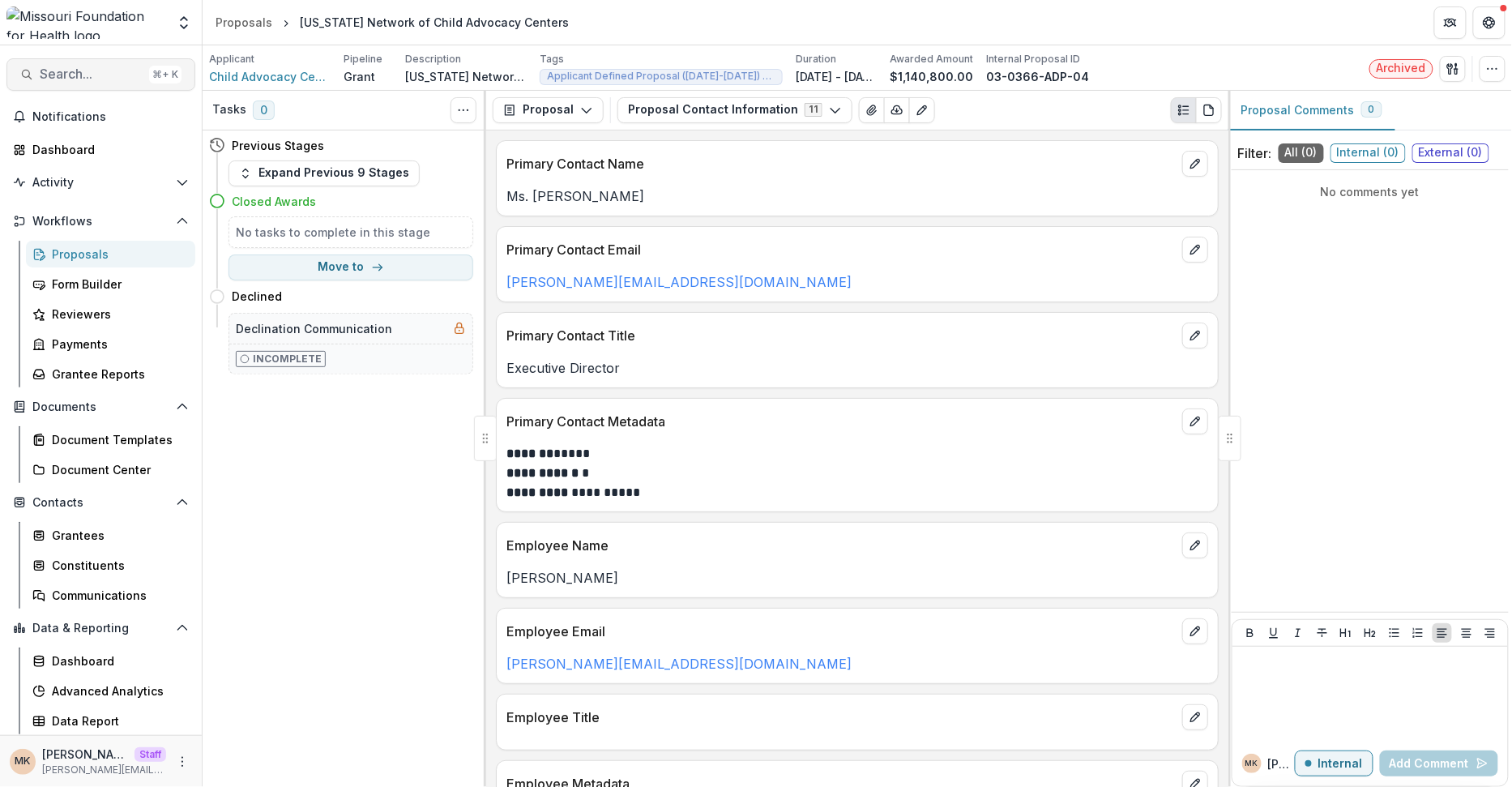
click at [91, 80] on span "Search..." at bounding box center [91, 74] width 103 height 15
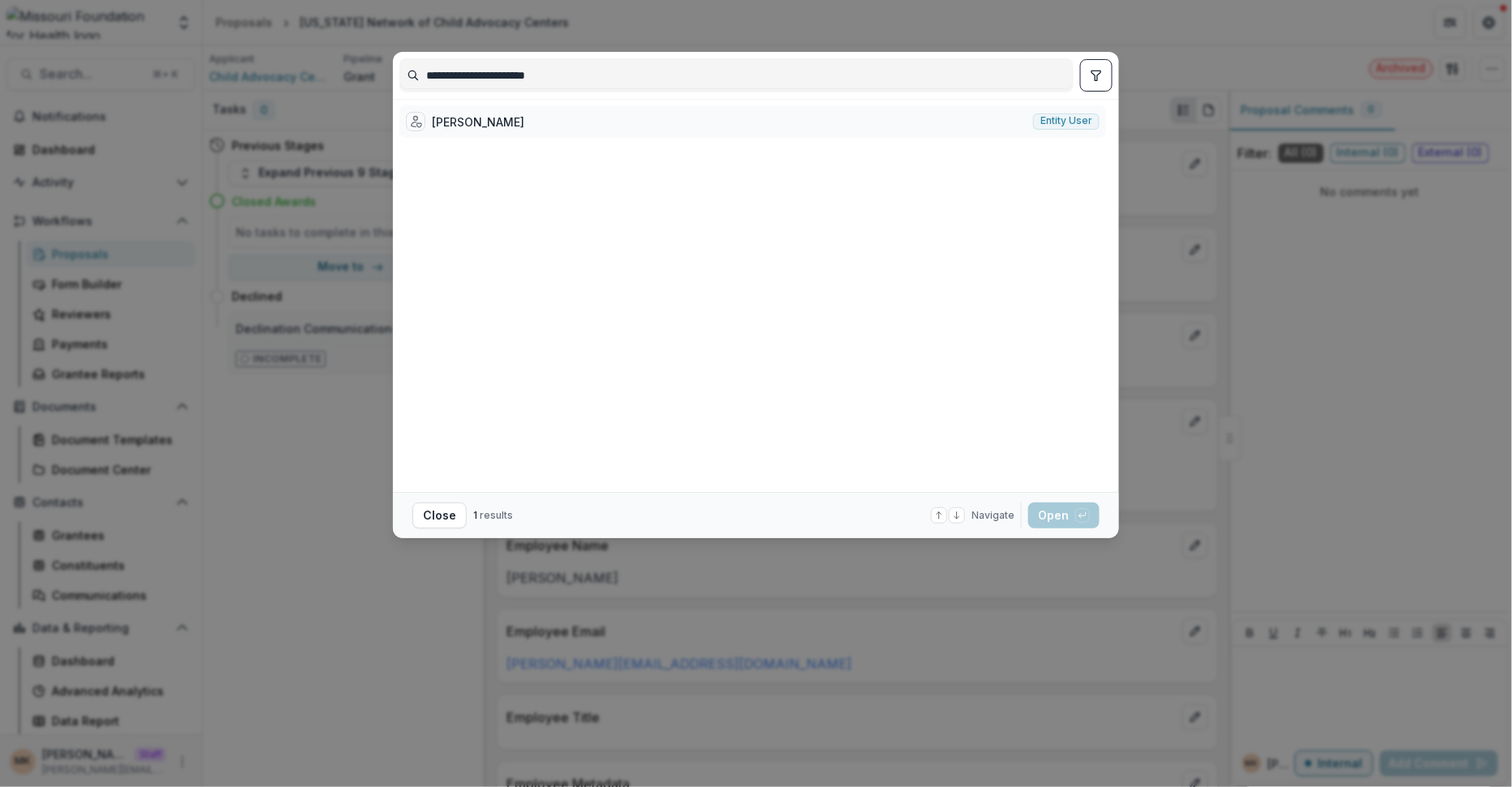
type input "**********"
click at [600, 127] on div "[PERSON_NAME] Entity user" at bounding box center [753, 121] width 706 height 32
click at [600, 127] on div "[PERSON_NAME] Entity user" at bounding box center [575, 121] width 350 height 32
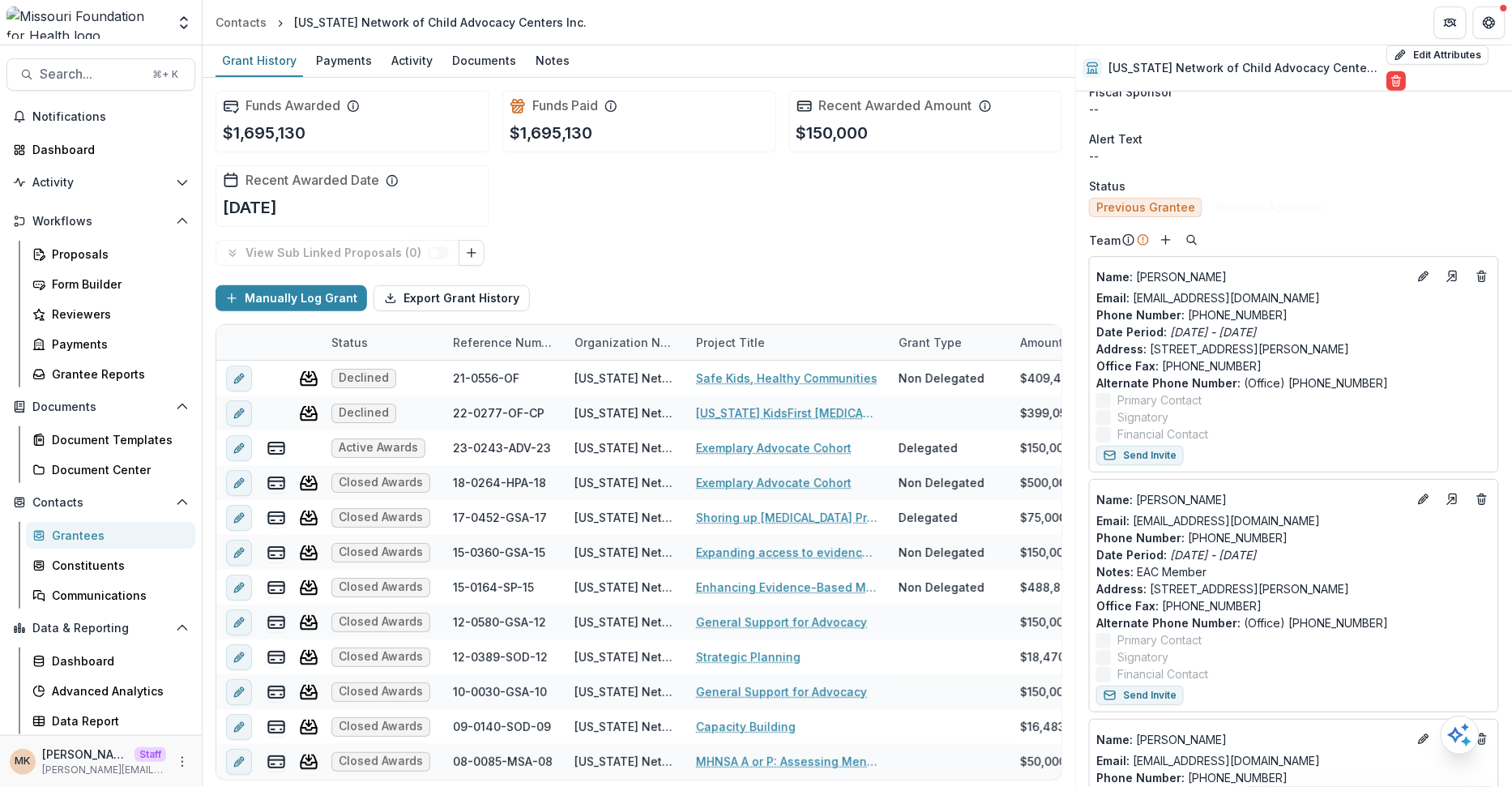
scroll to position [764, 0]
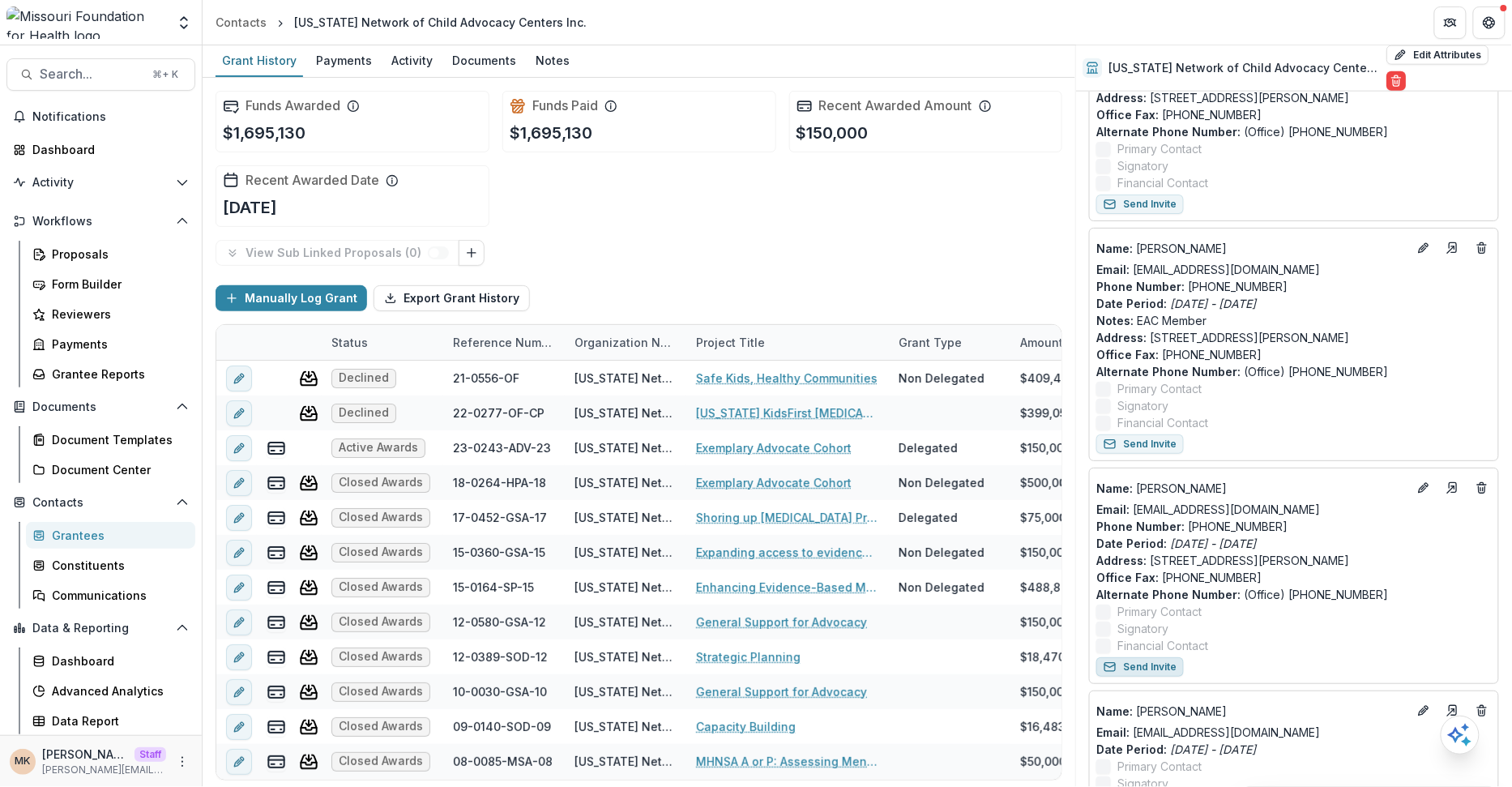
click at [1162, 662] on button "Send Invite" at bounding box center [1139, 666] width 87 height 20
drag, startPoint x: 1320, startPoint y: 505, endPoint x: 1133, endPoint y: 506, distance: 187.0
click at [1133, 506] on div "Email: [EMAIL_ADDRESS][DOMAIN_NAME]" at bounding box center [1294, 509] width 396 height 17
copy link "[EMAIL_ADDRESS][DOMAIN_NAME]"
